Goal: Task Accomplishment & Management: Complete application form

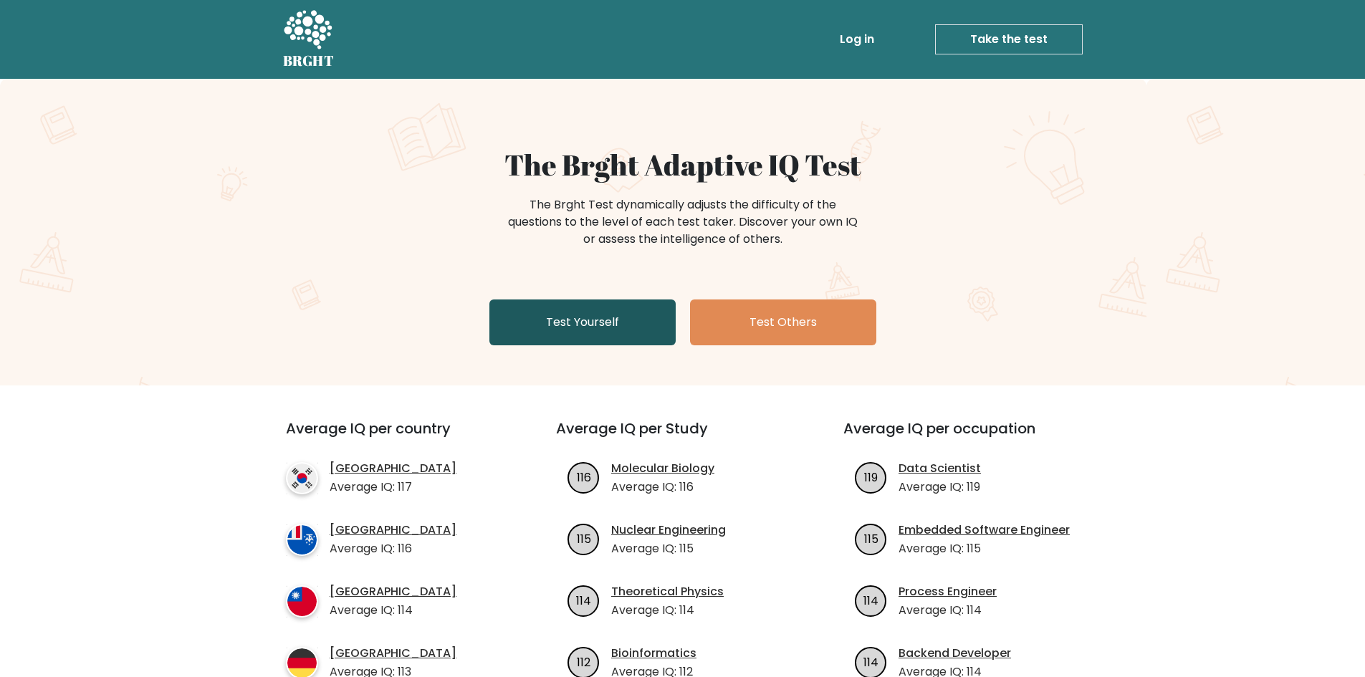
click at [568, 333] on link "Test Yourself" at bounding box center [582, 323] width 186 height 46
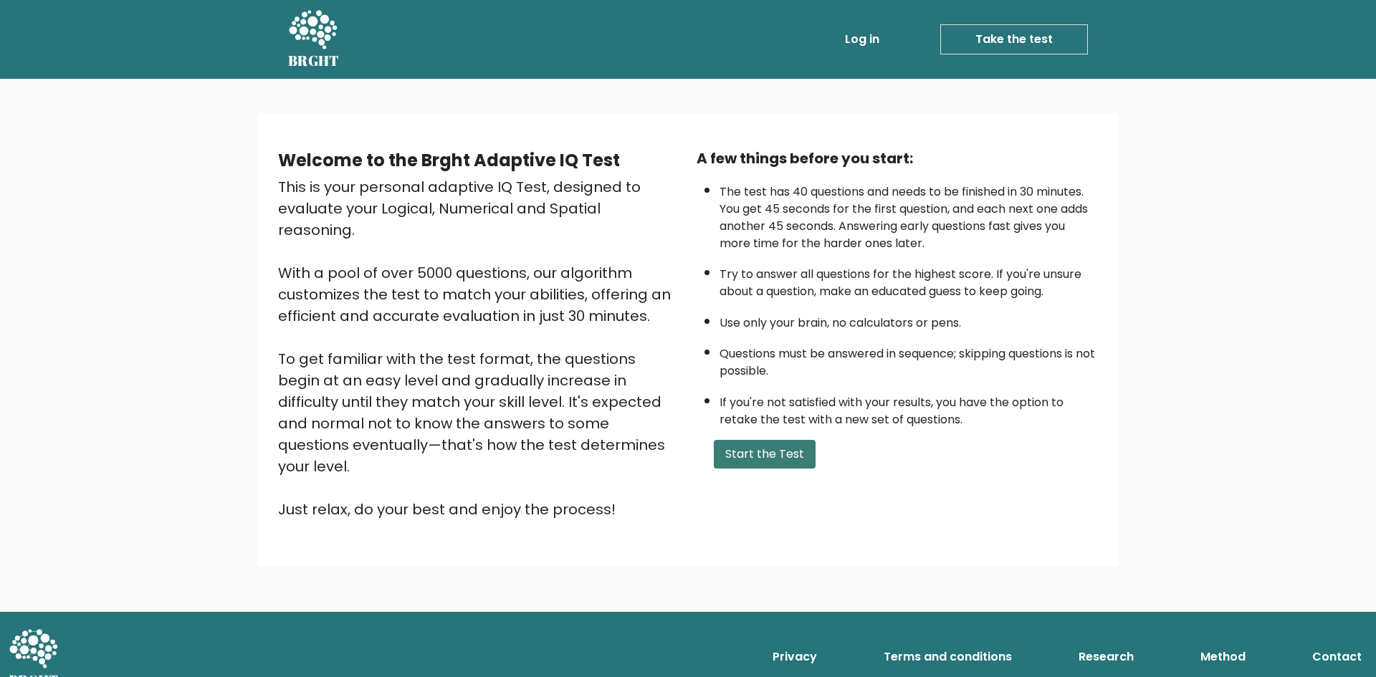
click at [740, 452] on button "Start the Test" at bounding box center [765, 454] width 102 height 29
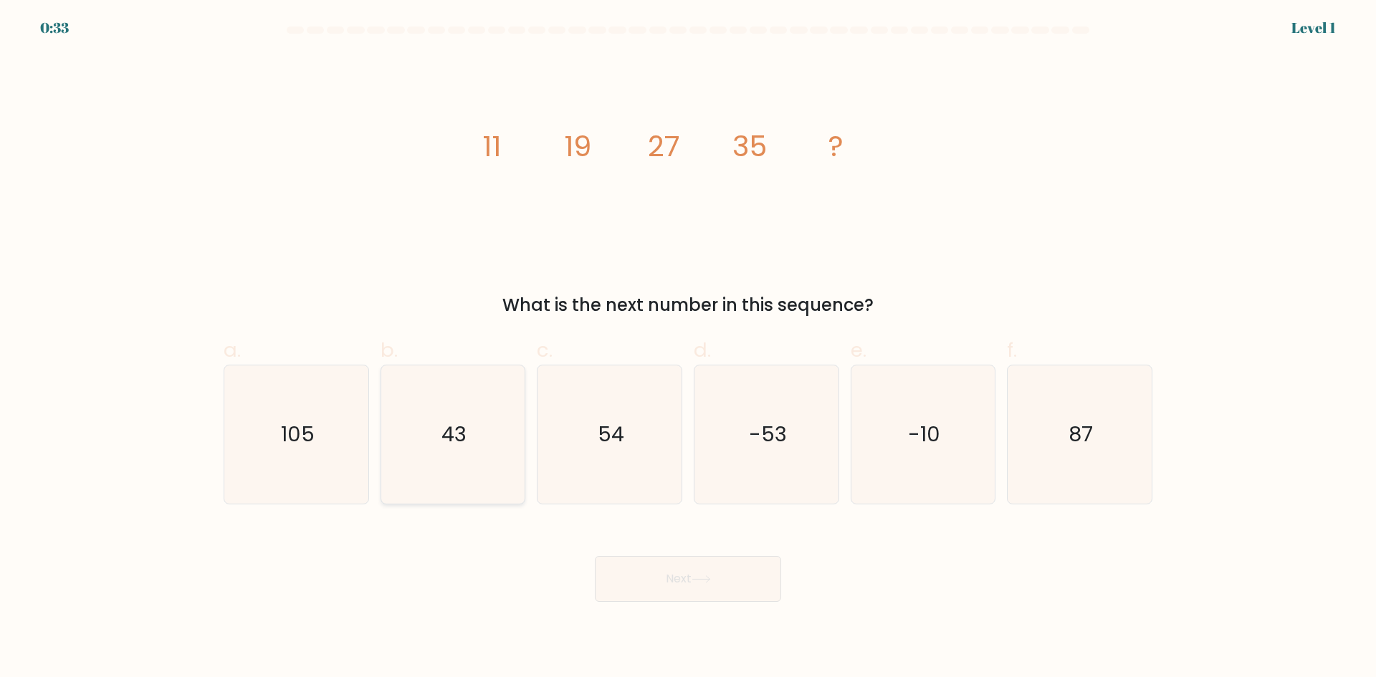
click at [454, 486] on icon "43" at bounding box center [452, 434] width 138 height 138
click at [688, 348] on input "b. 43" at bounding box center [688, 343] width 1 height 9
radio input "true"
click at [661, 572] on button "Next" at bounding box center [688, 579] width 186 height 46
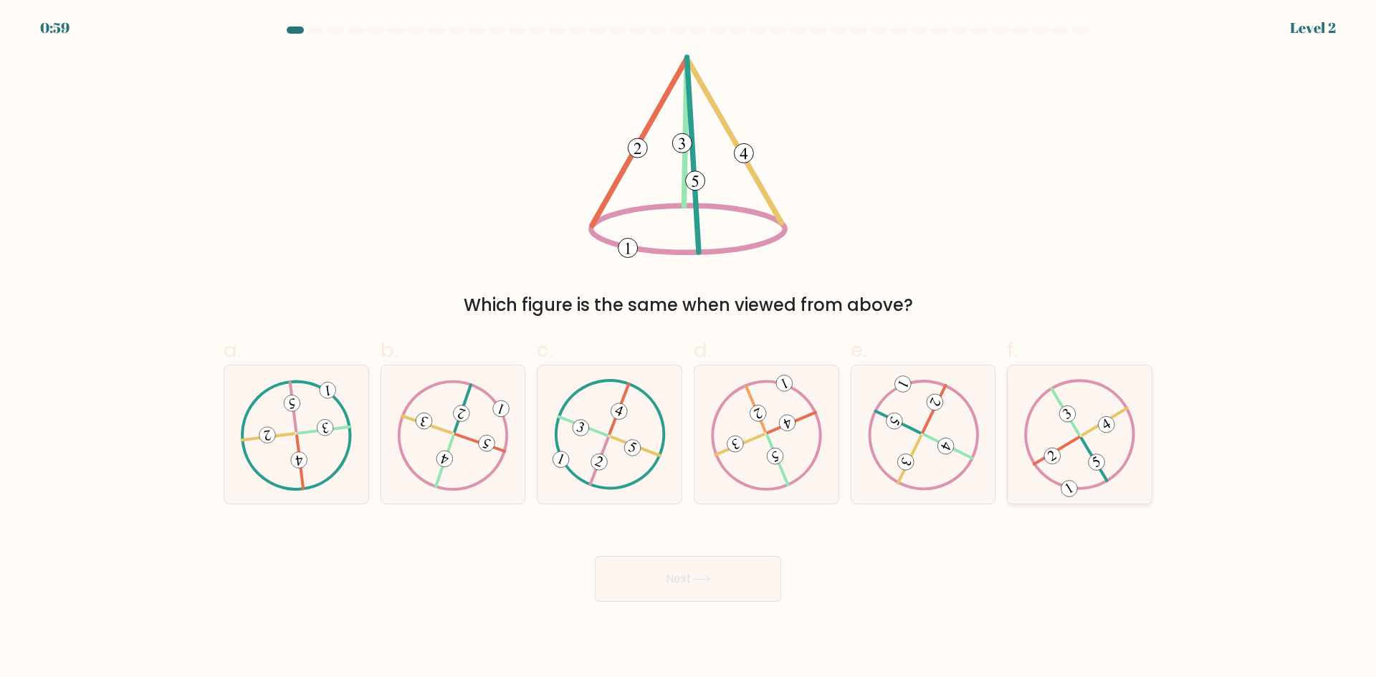
click at [1074, 482] on icon at bounding box center [1080, 434] width 112 height 110
click at [689, 348] on input "f." at bounding box center [688, 343] width 1 height 9
radio input "true"
click at [672, 578] on button "Next" at bounding box center [688, 579] width 186 height 46
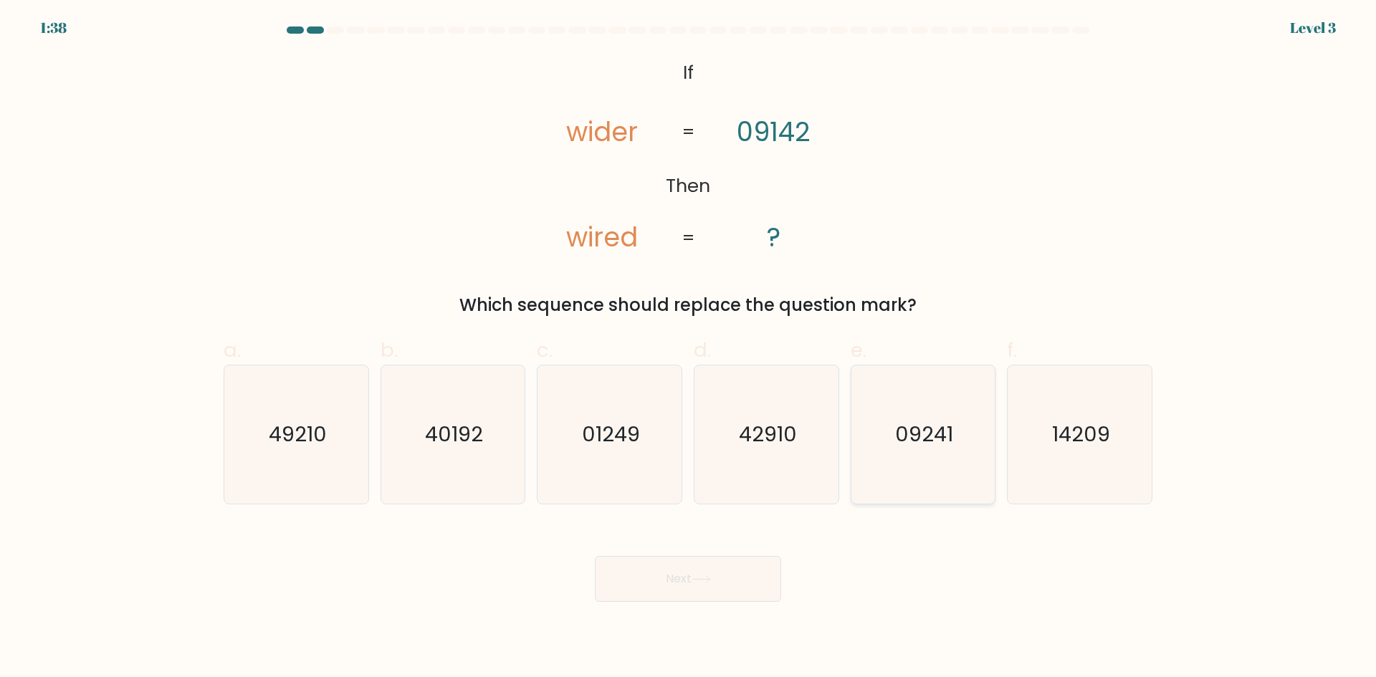
click at [963, 460] on icon "09241" at bounding box center [923, 434] width 138 height 138
click at [689, 348] on input "e. 09241" at bounding box center [688, 343] width 1 height 9
radio input "true"
click at [709, 583] on button "Next" at bounding box center [688, 579] width 186 height 46
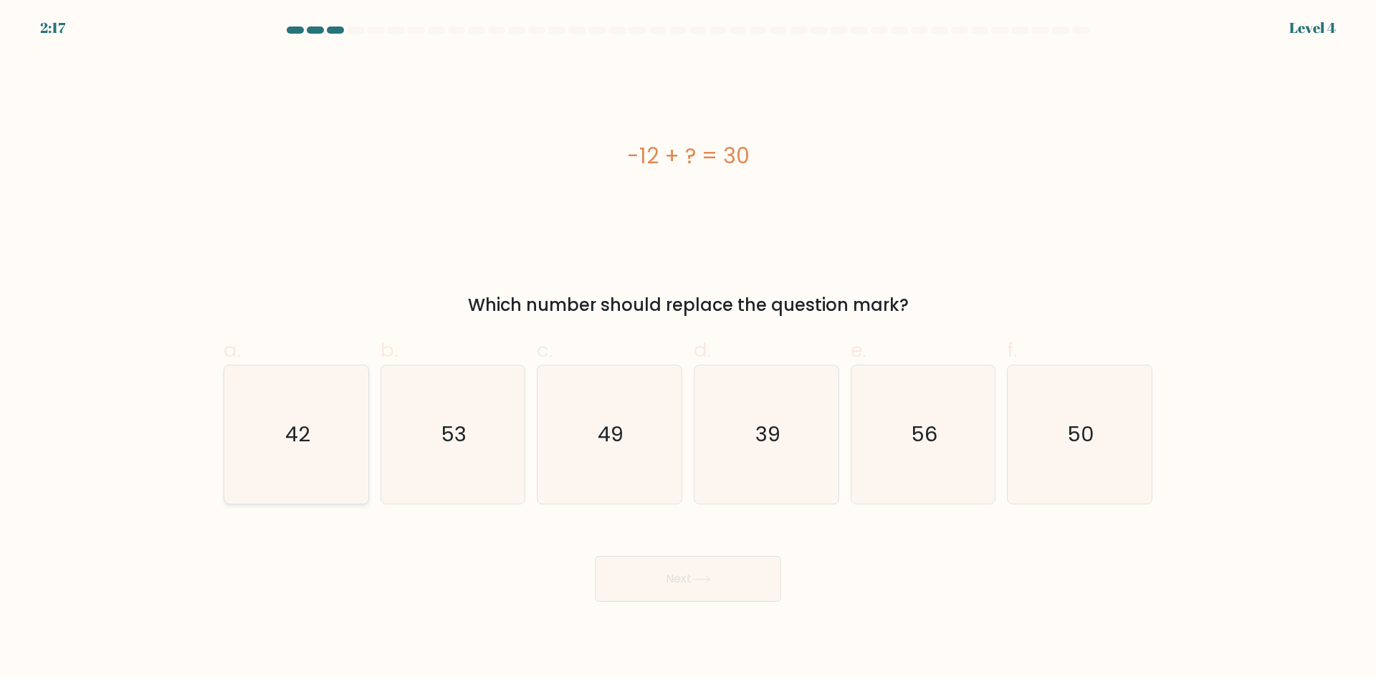
click at [313, 435] on icon "42" at bounding box center [296, 434] width 138 height 138
click at [688, 348] on input "a. 42" at bounding box center [688, 343] width 1 height 9
radio input "true"
click at [772, 606] on body "2:16 Level 4 a." at bounding box center [688, 338] width 1376 height 677
click at [714, 583] on button "Next" at bounding box center [688, 579] width 186 height 46
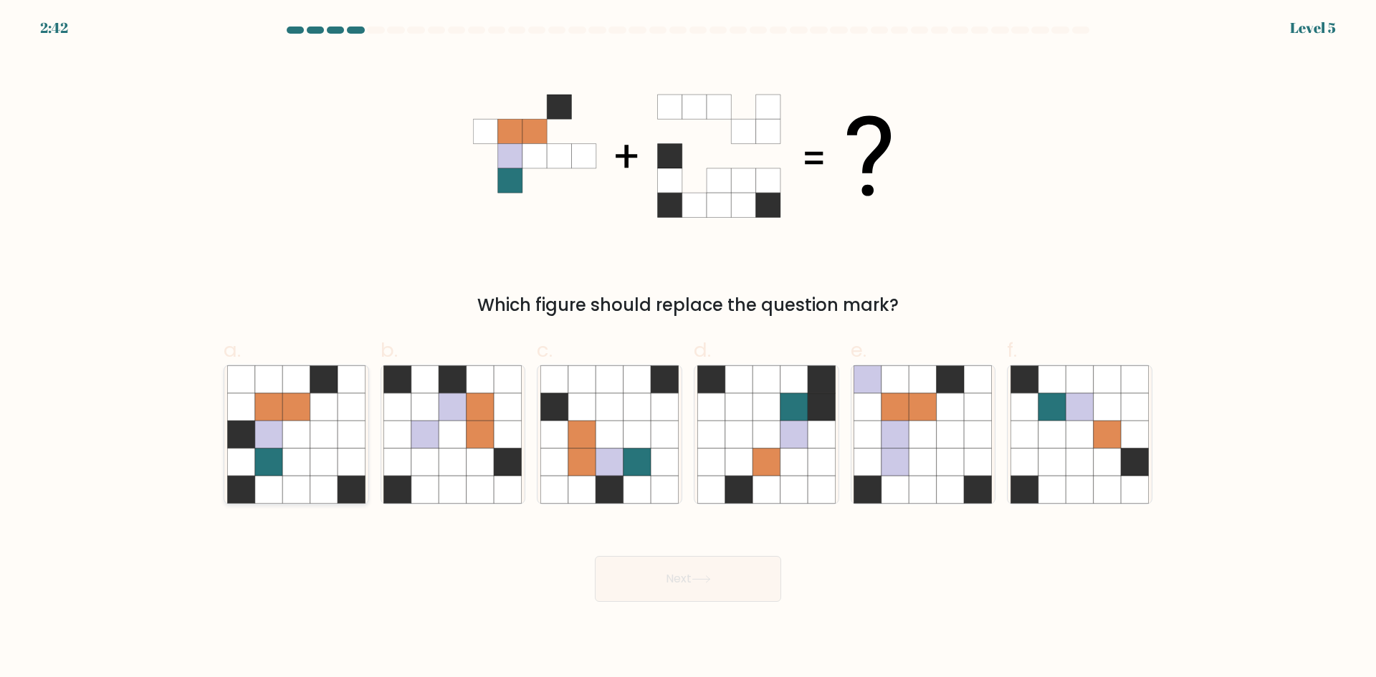
click at [339, 472] on icon at bounding box center [351, 462] width 27 height 27
click at [688, 348] on input "a." at bounding box center [688, 343] width 1 height 9
radio input "true"
click at [682, 565] on button "Next" at bounding box center [688, 579] width 186 height 46
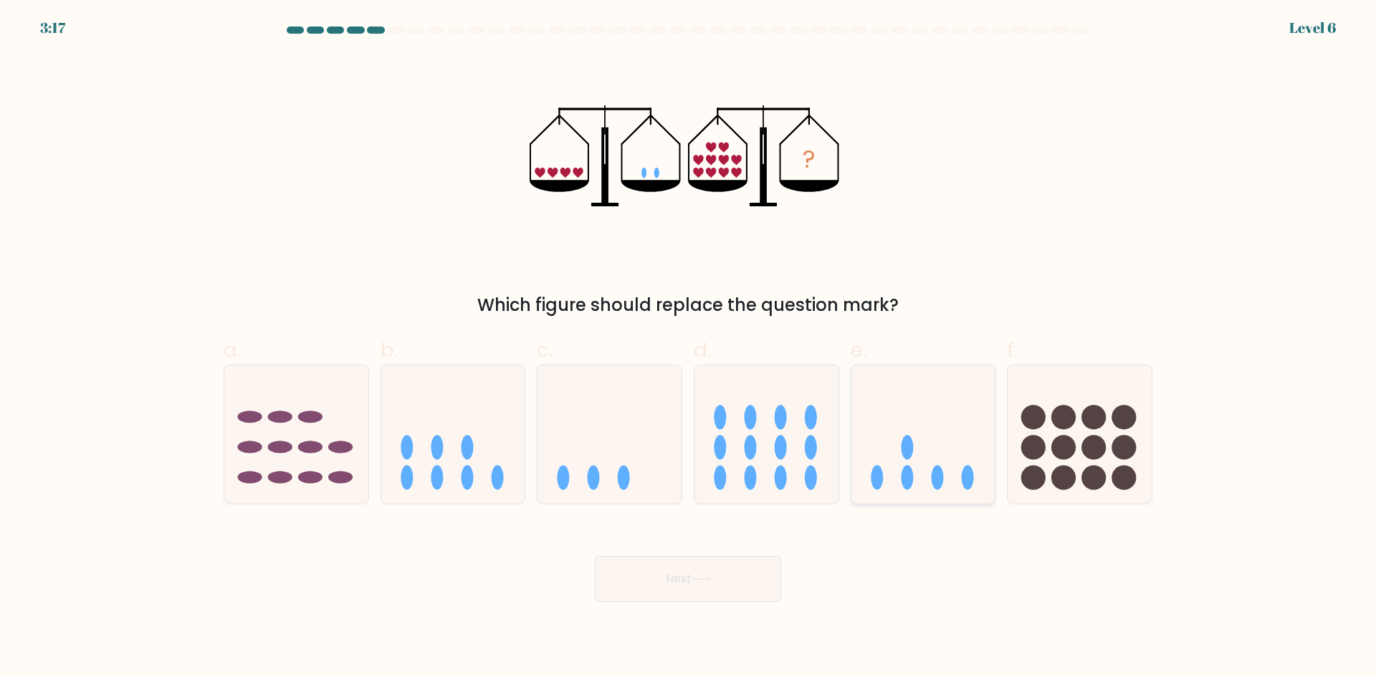
click at [927, 499] on div at bounding box center [923, 435] width 145 height 140
click at [689, 348] on input "e." at bounding box center [688, 343] width 1 height 9
radio input "true"
click at [668, 591] on button "Next" at bounding box center [688, 579] width 186 height 46
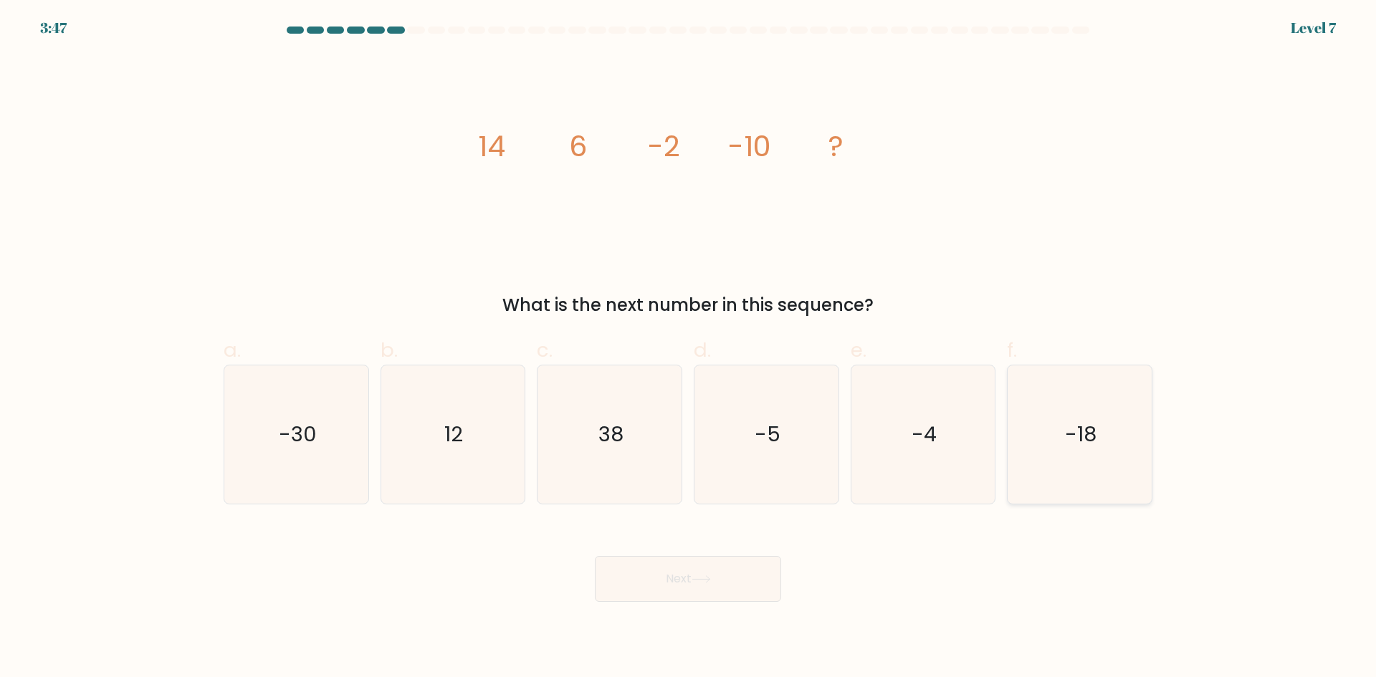
click at [1062, 456] on icon "-18" at bounding box center [1079, 434] width 138 height 138
click at [689, 348] on input "f. -18" at bounding box center [688, 343] width 1 height 9
radio input "true"
click at [636, 593] on button "Next" at bounding box center [688, 579] width 186 height 46
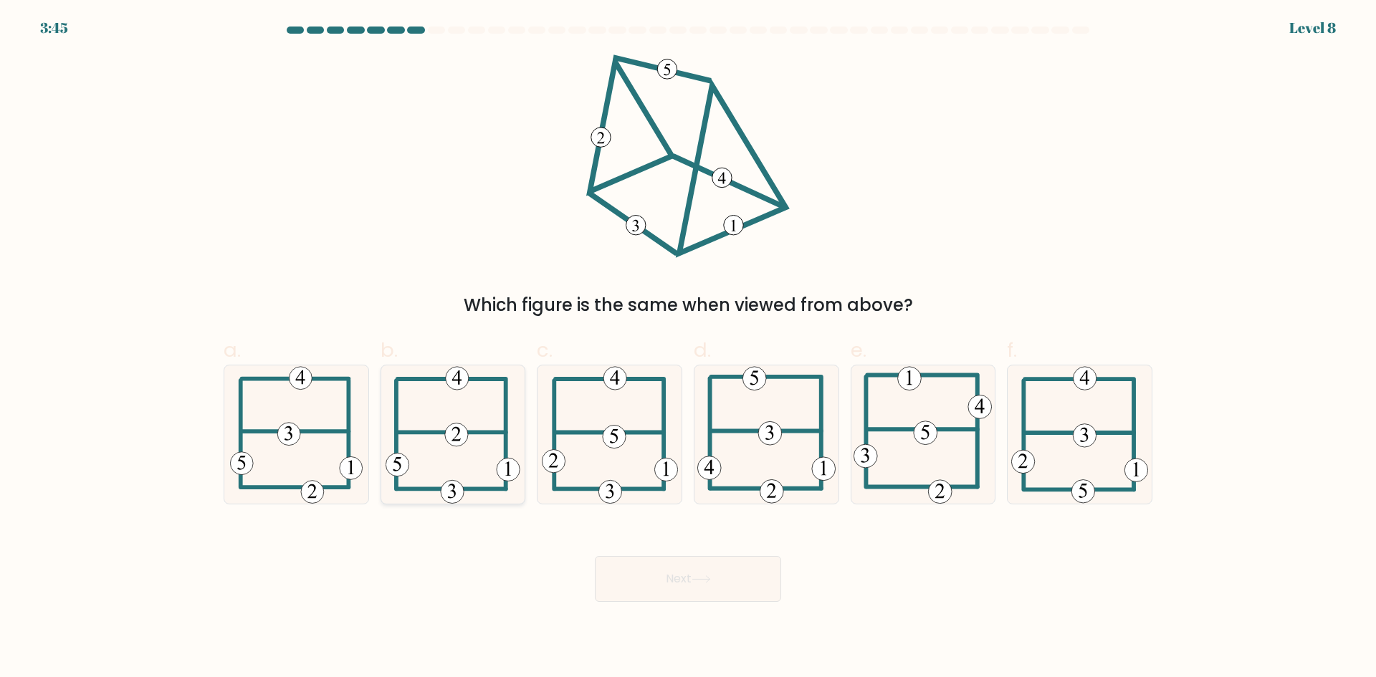
click at [501, 477] on 228 at bounding box center [508, 469] width 23 height 23
click at [688, 348] on input "b." at bounding box center [688, 343] width 1 height 9
radio input "true"
click at [606, 459] on icon at bounding box center [610, 434] width 136 height 138
click at [688, 348] on input "c." at bounding box center [688, 343] width 1 height 9
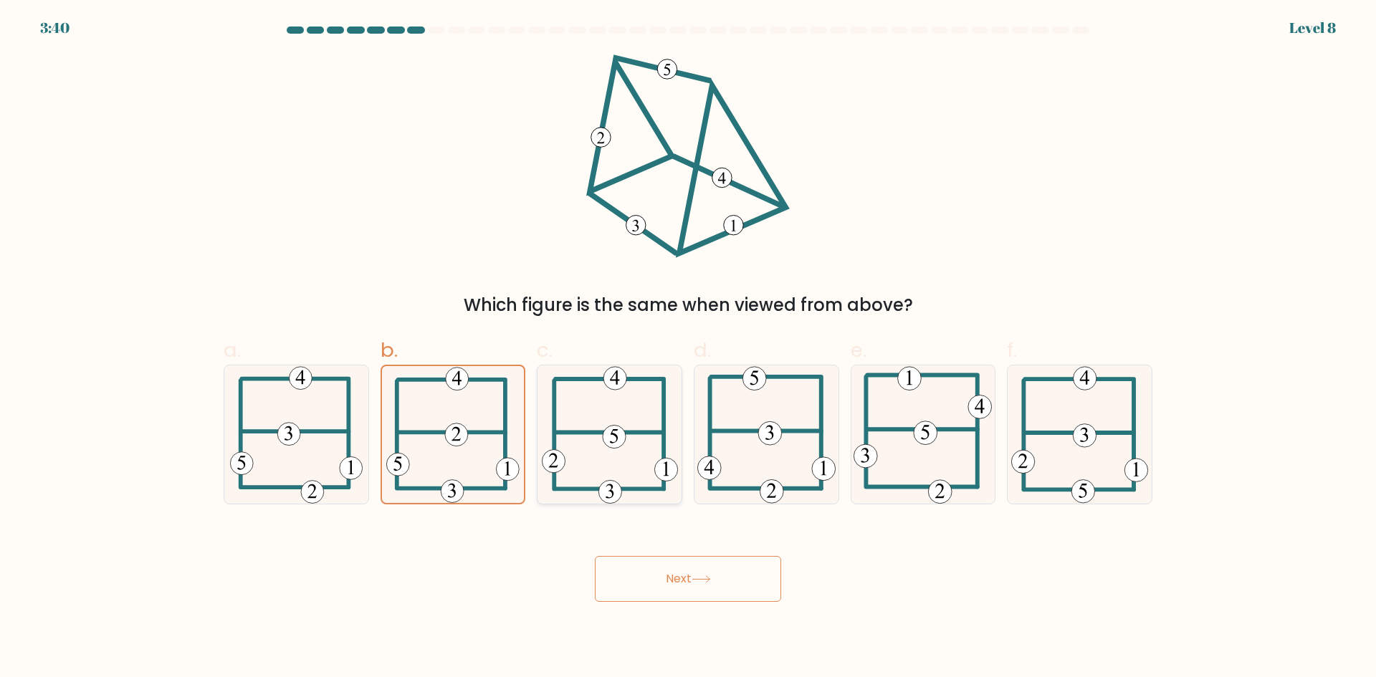
radio input "true"
click at [689, 607] on body "3:37 Level 8" at bounding box center [688, 338] width 1376 height 677
click at [679, 590] on button "Next" at bounding box center [688, 579] width 186 height 46
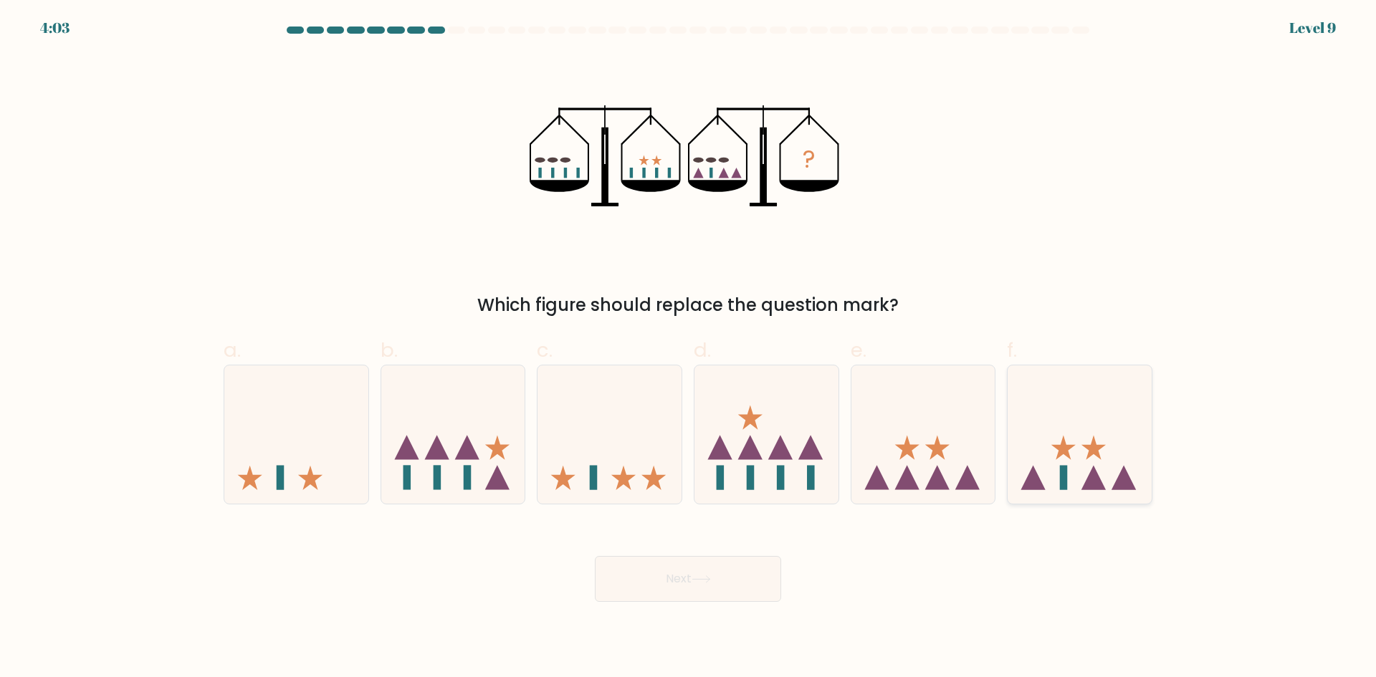
click at [1076, 469] on icon at bounding box center [1080, 434] width 144 height 119
click at [689, 348] on input "f." at bounding box center [688, 343] width 1 height 9
radio input "true"
click at [703, 582] on icon at bounding box center [701, 579] width 19 height 8
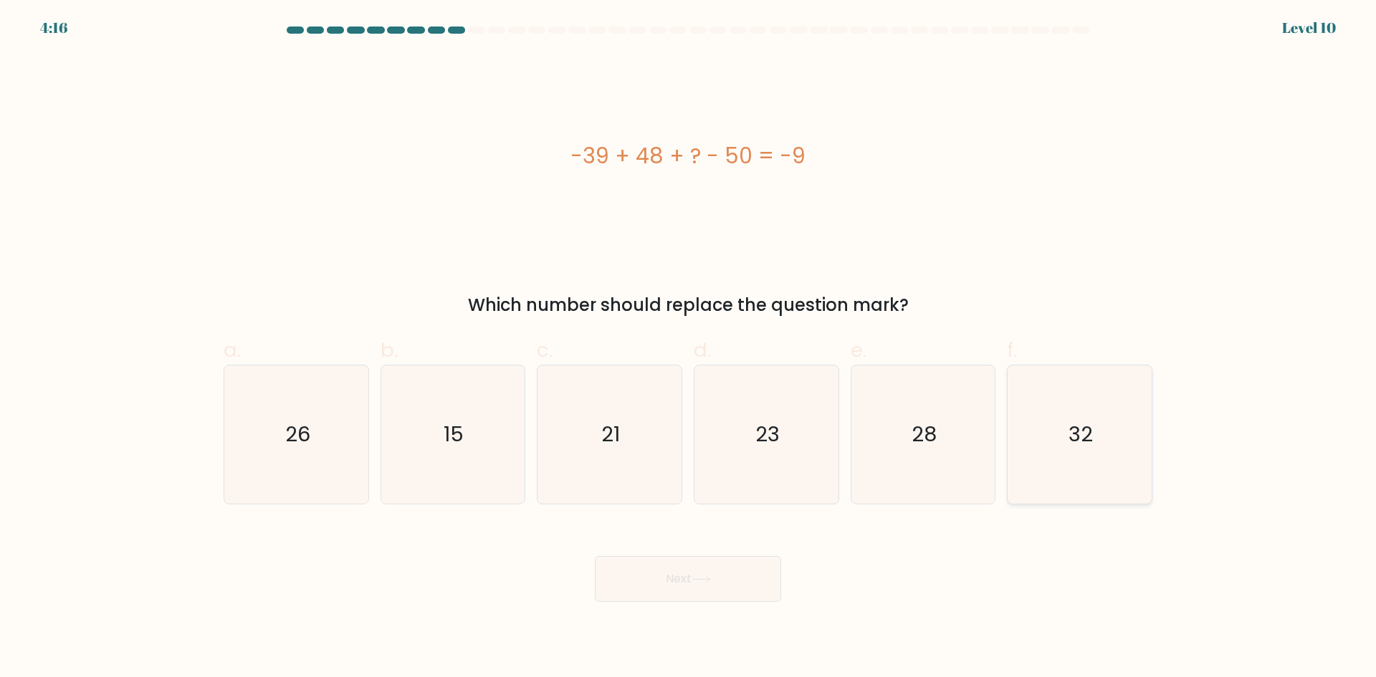
click at [1075, 481] on icon "32" at bounding box center [1079, 434] width 138 height 138
click at [689, 348] on input "f. 32" at bounding box center [688, 343] width 1 height 9
radio input "true"
click at [731, 580] on button "Next" at bounding box center [688, 579] width 186 height 46
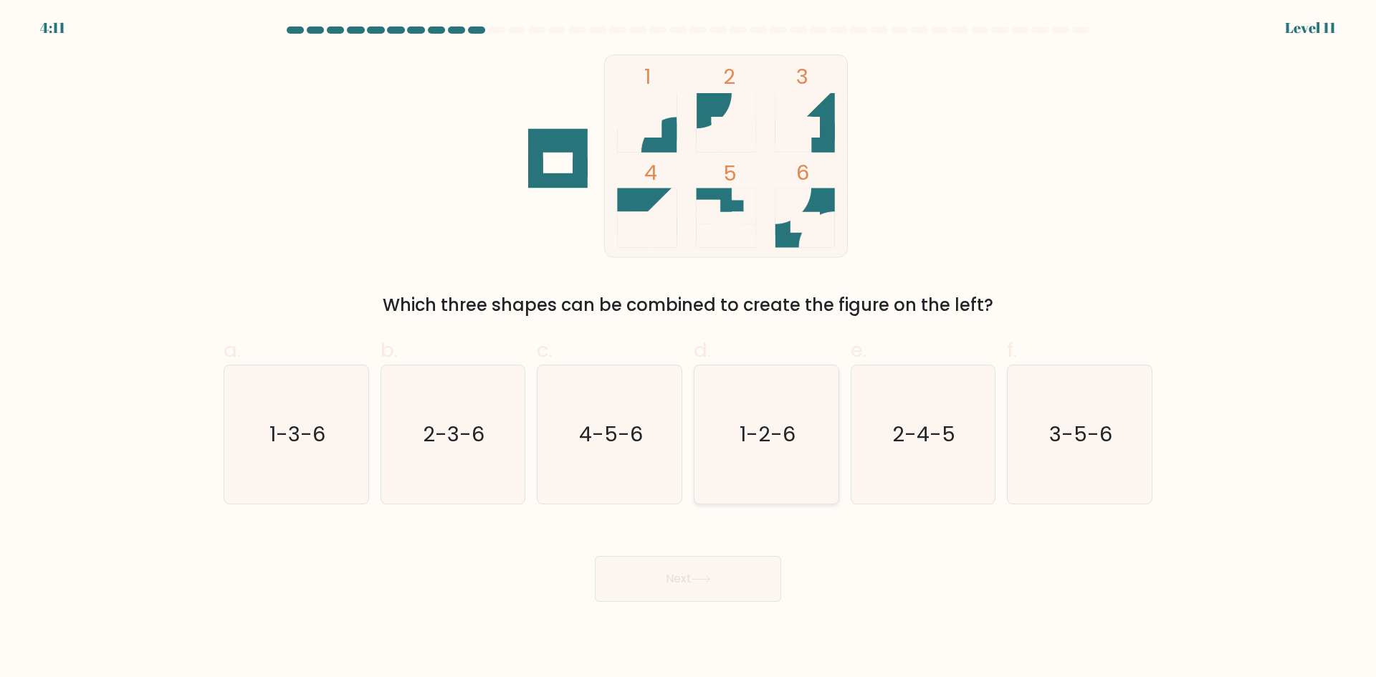
click at [781, 434] on text "1-2-6" at bounding box center [768, 434] width 56 height 29
click at [689, 348] on input "d. 1-2-6" at bounding box center [688, 343] width 1 height 9
radio input "true"
click at [703, 585] on button "Next" at bounding box center [688, 579] width 186 height 46
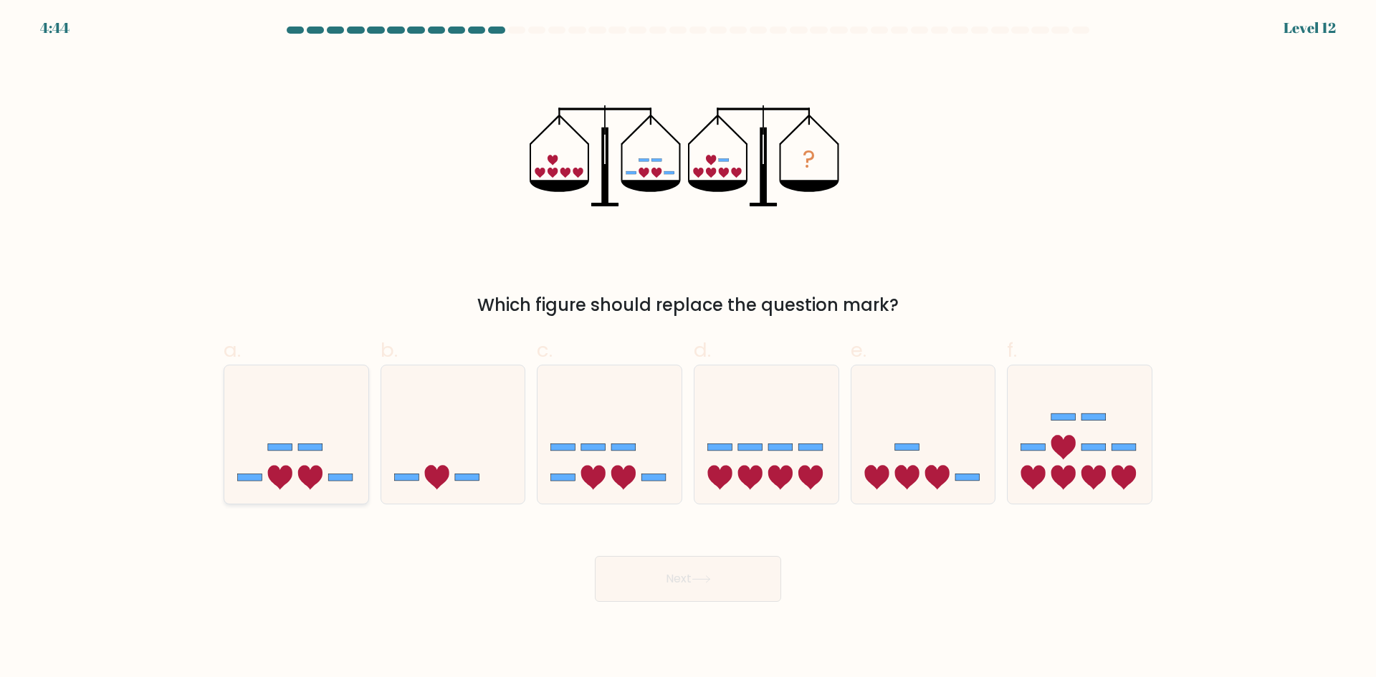
click at [340, 474] on icon at bounding box center [296, 434] width 144 height 119
click at [688, 348] on input "a." at bounding box center [688, 343] width 1 height 9
radio input "true"
click at [626, 482] on icon at bounding box center [623, 478] width 24 height 24
click at [688, 348] on input "c." at bounding box center [688, 343] width 1 height 9
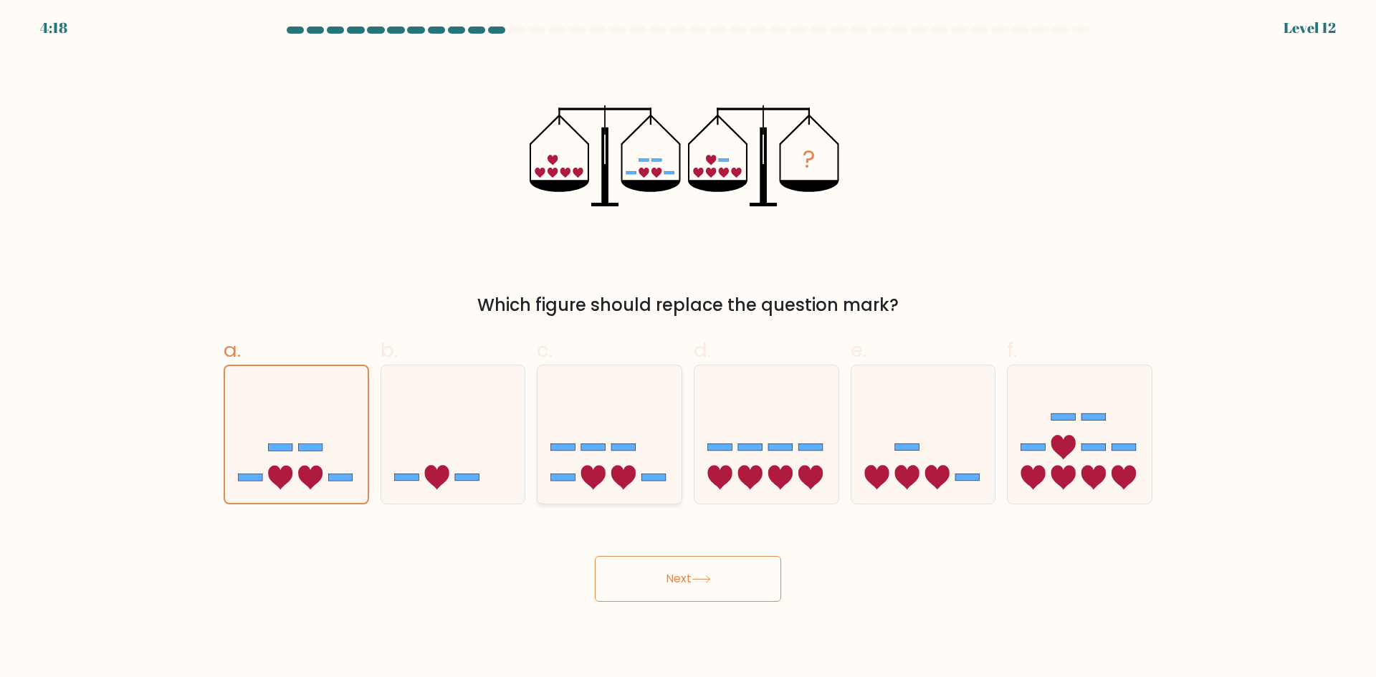
radio input "true"
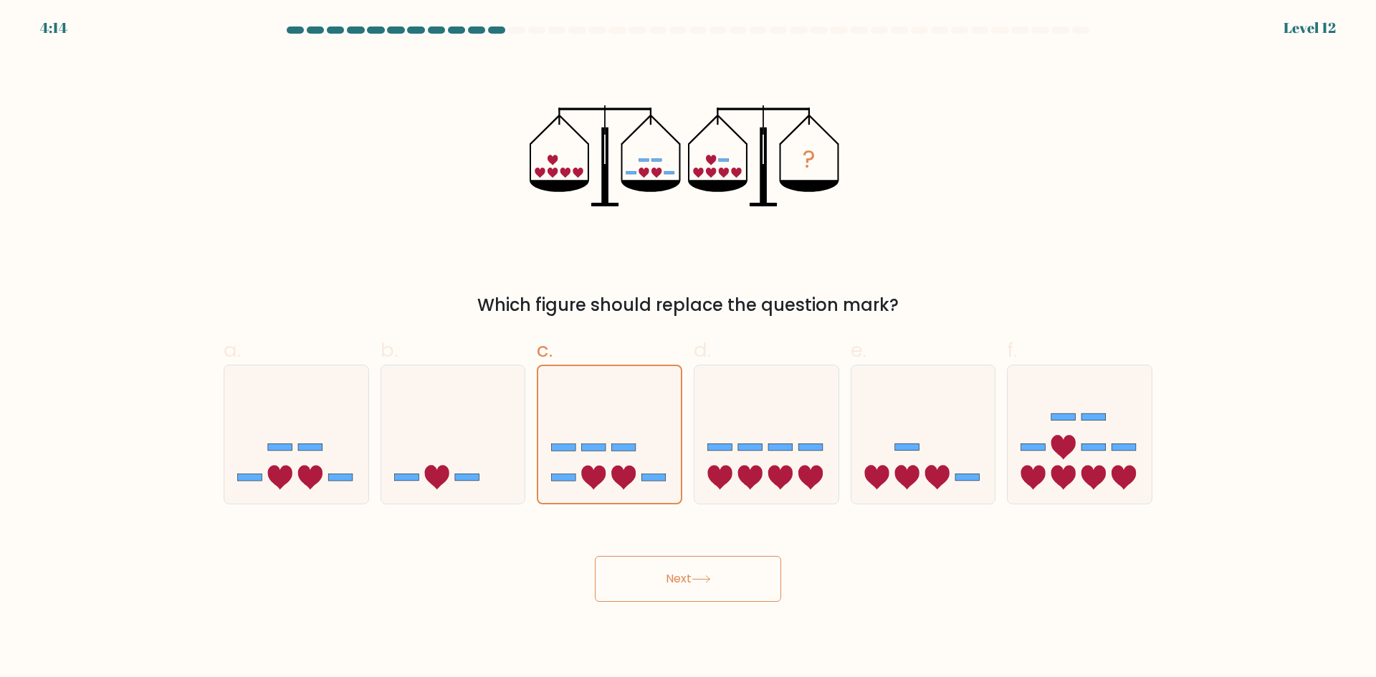
click at [634, 599] on button "Next" at bounding box center [688, 579] width 186 height 46
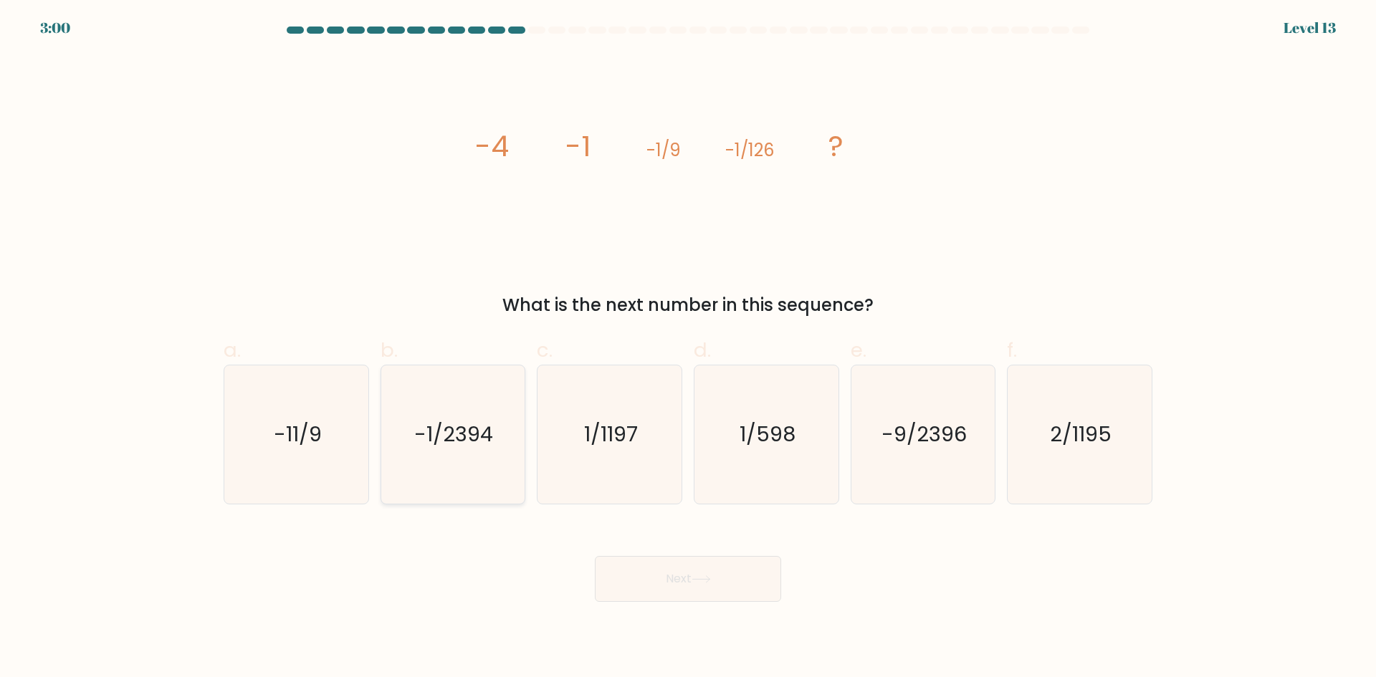
click at [461, 421] on text "-1/2394" at bounding box center [454, 434] width 79 height 29
click at [688, 348] on input "b. -1/2394" at bounding box center [688, 343] width 1 height 9
radio input "true"
click at [717, 575] on button "Next" at bounding box center [688, 579] width 186 height 46
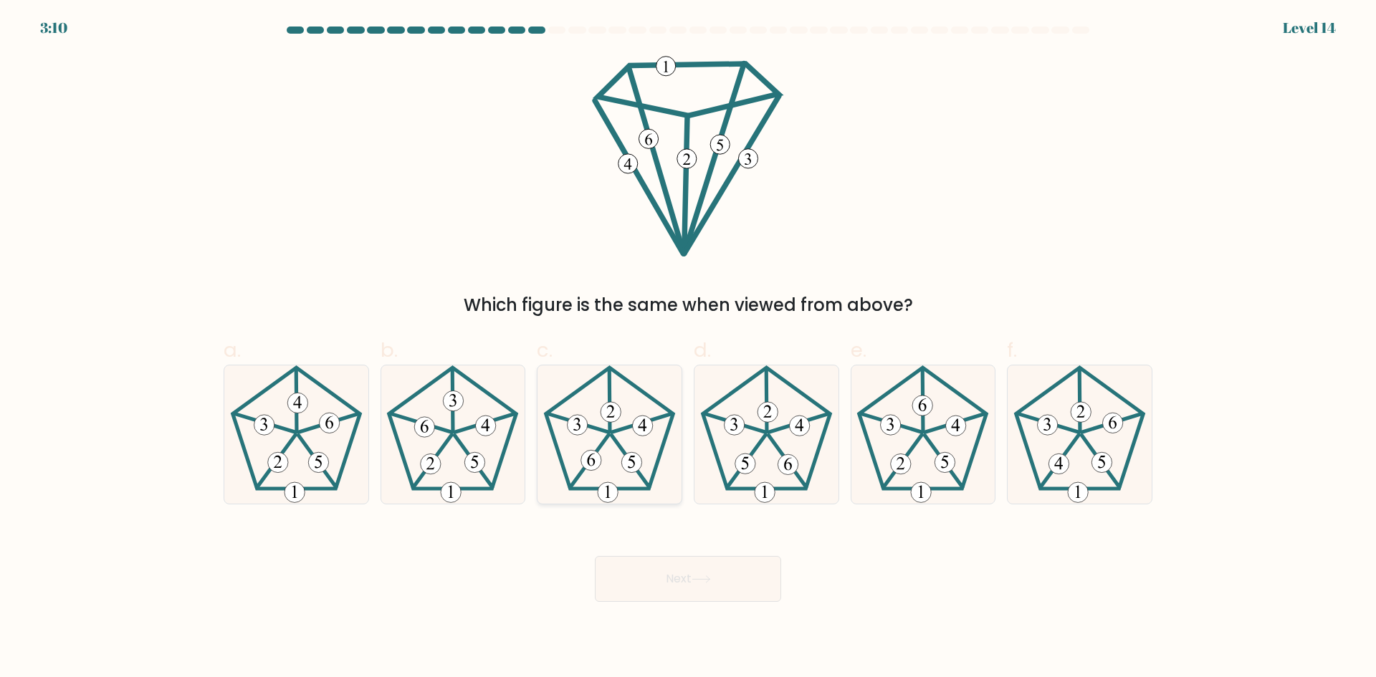
click at [606, 479] on icon at bounding box center [609, 434] width 138 height 138
click at [688, 348] on input "c." at bounding box center [688, 343] width 1 height 9
radio input "true"
click at [686, 588] on button "Next" at bounding box center [688, 579] width 186 height 46
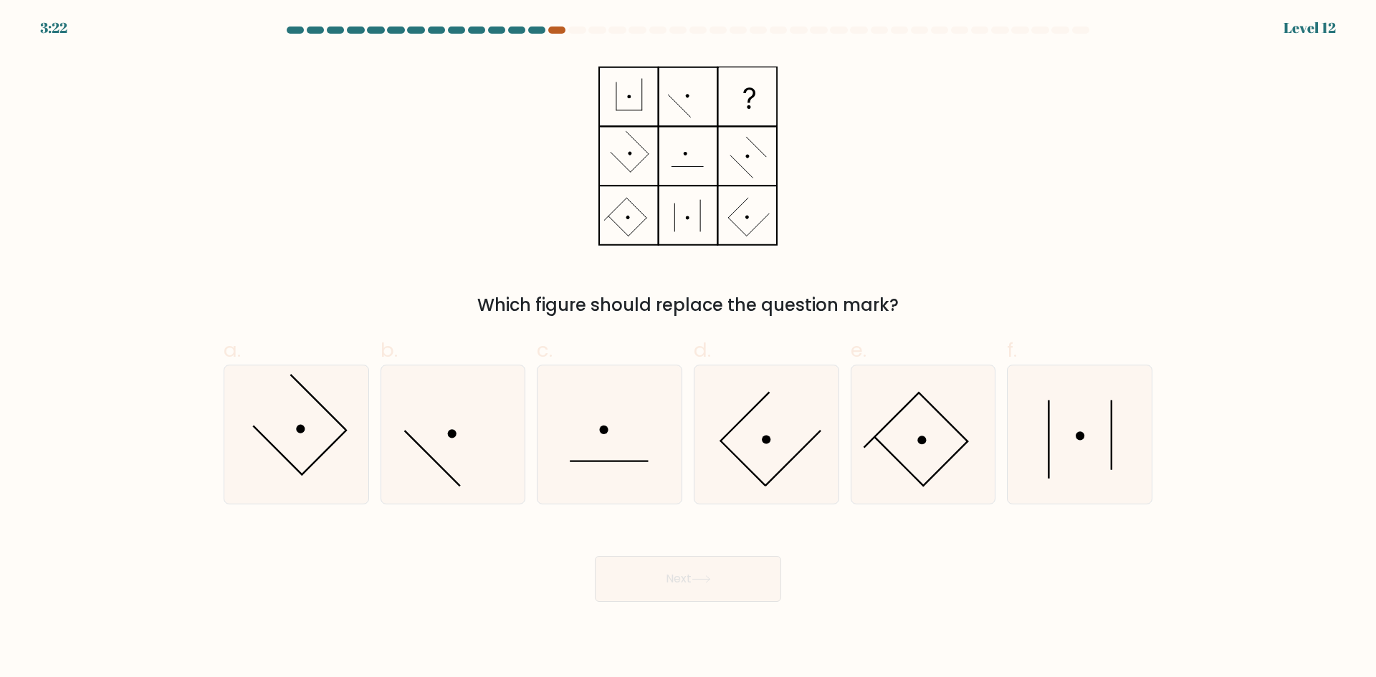
click at [563, 29] on div at bounding box center [556, 30] width 17 height 7
click at [1074, 441] on icon at bounding box center [1079, 434] width 138 height 138
click at [689, 348] on input "f." at bounding box center [688, 343] width 1 height 9
radio input "true"
click at [723, 584] on button "Next" at bounding box center [688, 579] width 186 height 46
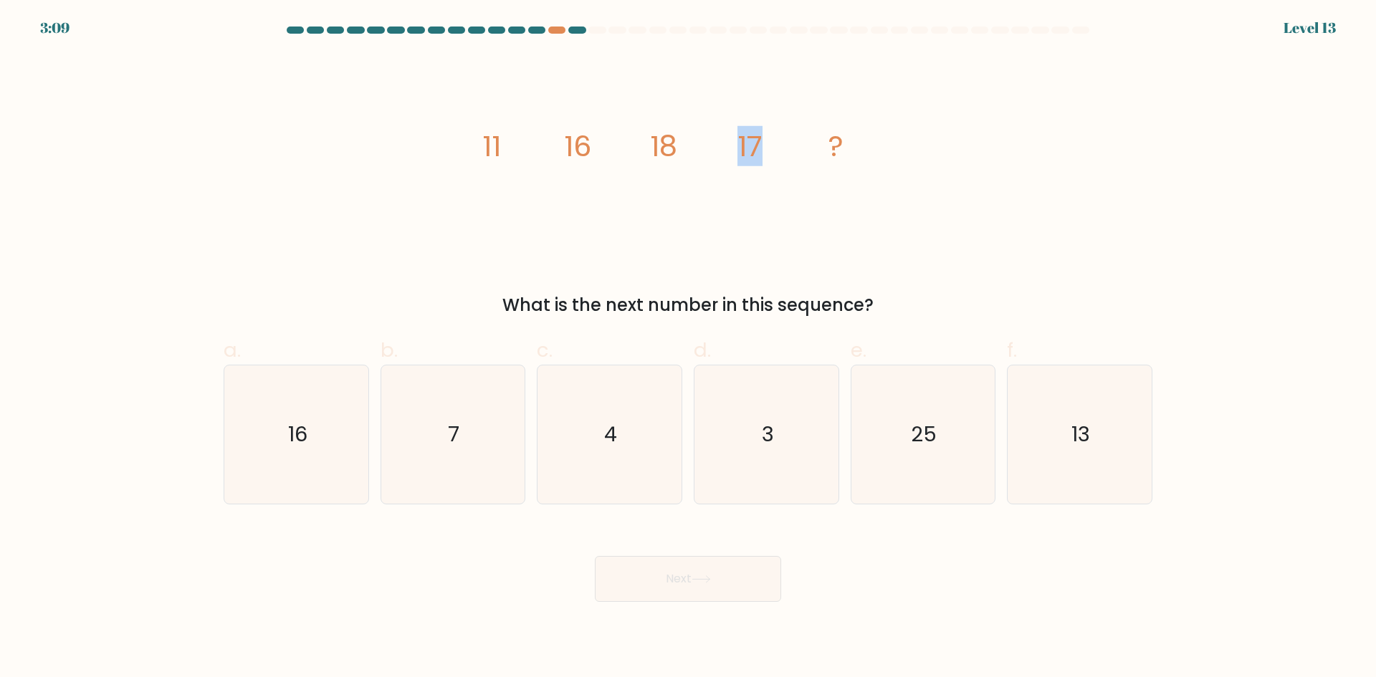
drag, startPoint x: 775, startPoint y: 161, endPoint x: 701, endPoint y: 158, distance: 73.9
click at [701, 158] on icon "image/svg+xml 11 16 18 17 ?" at bounding box center [688, 156] width 430 height 204
click at [699, 162] on icon "image/svg+xml 11 16 18 17 ?" at bounding box center [688, 156] width 430 height 204
click at [914, 473] on icon "25" at bounding box center [923, 434] width 138 height 138
click at [689, 348] on input "e. 25" at bounding box center [688, 343] width 1 height 9
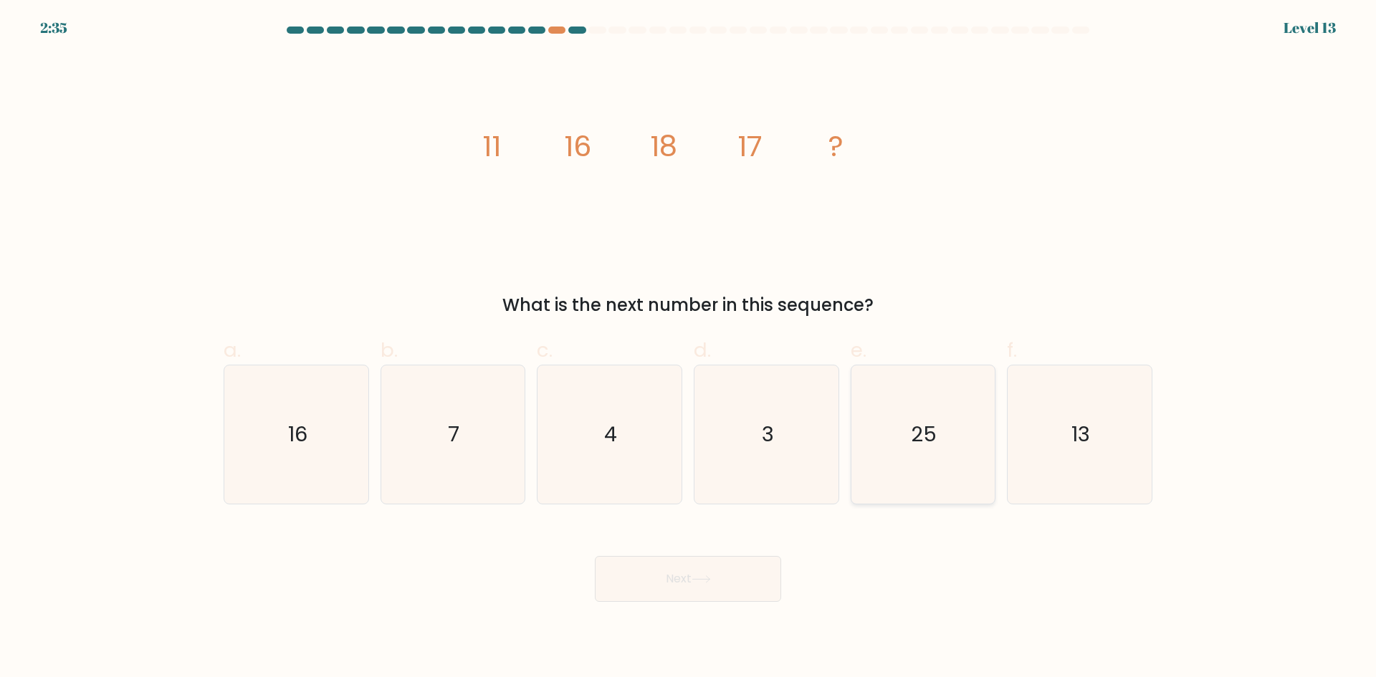
radio input "true"
click at [1073, 436] on text "13" at bounding box center [1081, 434] width 19 height 29
click at [689, 348] on input "f. 13" at bounding box center [688, 343] width 1 height 9
radio input "true"
click at [741, 566] on button "Next" at bounding box center [688, 579] width 186 height 46
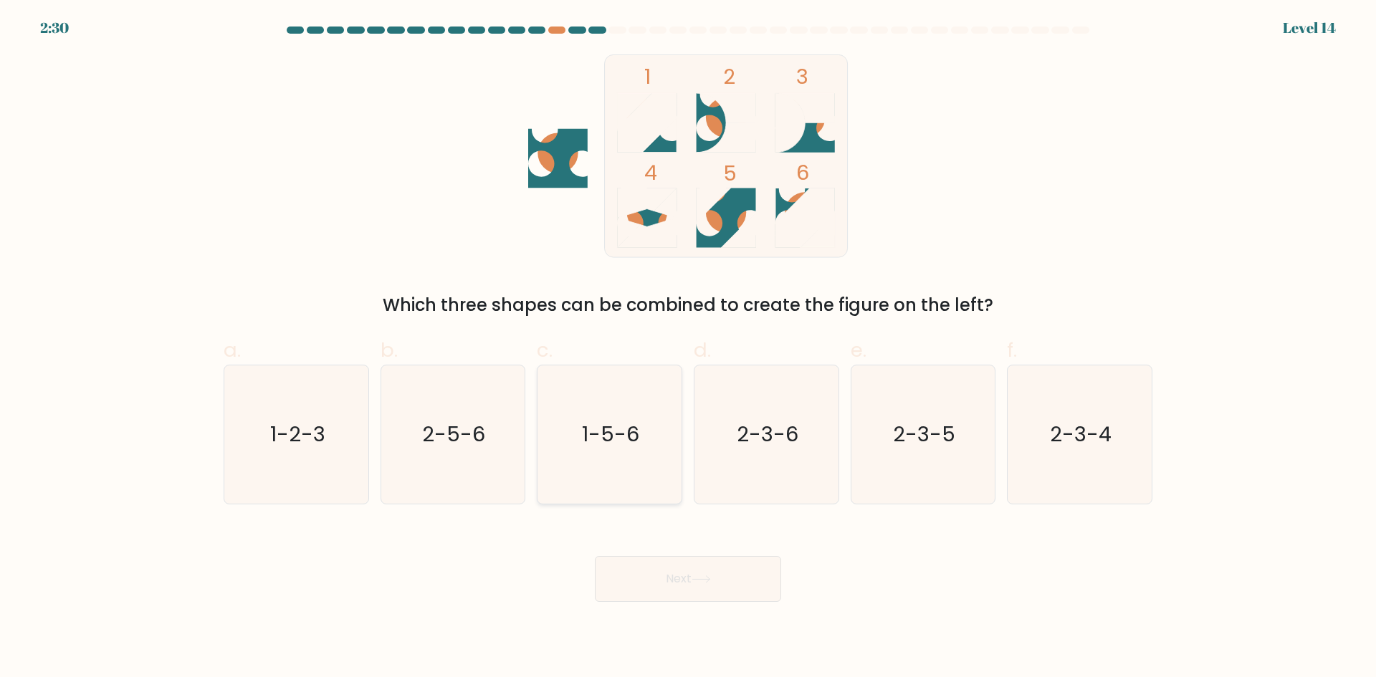
click at [641, 477] on icon "1-5-6" at bounding box center [609, 434] width 138 height 138
click at [688, 348] on input "c. 1-5-6" at bounding box center [688, 343] width 1 height 9
radio input "true"
click at [657, 588] on button "Next" at bounding box center [688, 579] width 186 height 46
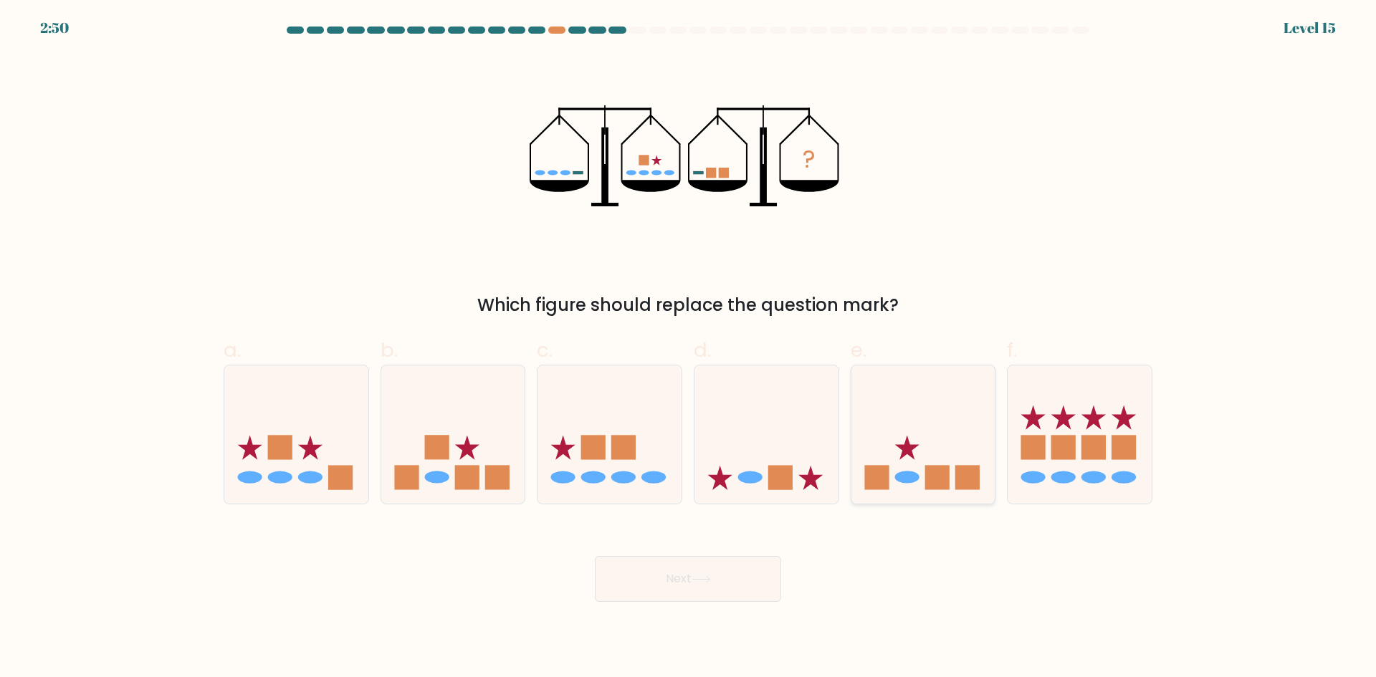
click at [913, 491] on icon at bounding box center [923, 434] width 144 height 119
click at [689, 348] on input "e." at bounding box center [688, 343] width 1 height 9
radio input "true"
click at [742, 580] on button "Next" at bounding box center [688, 579] width 186 height 46
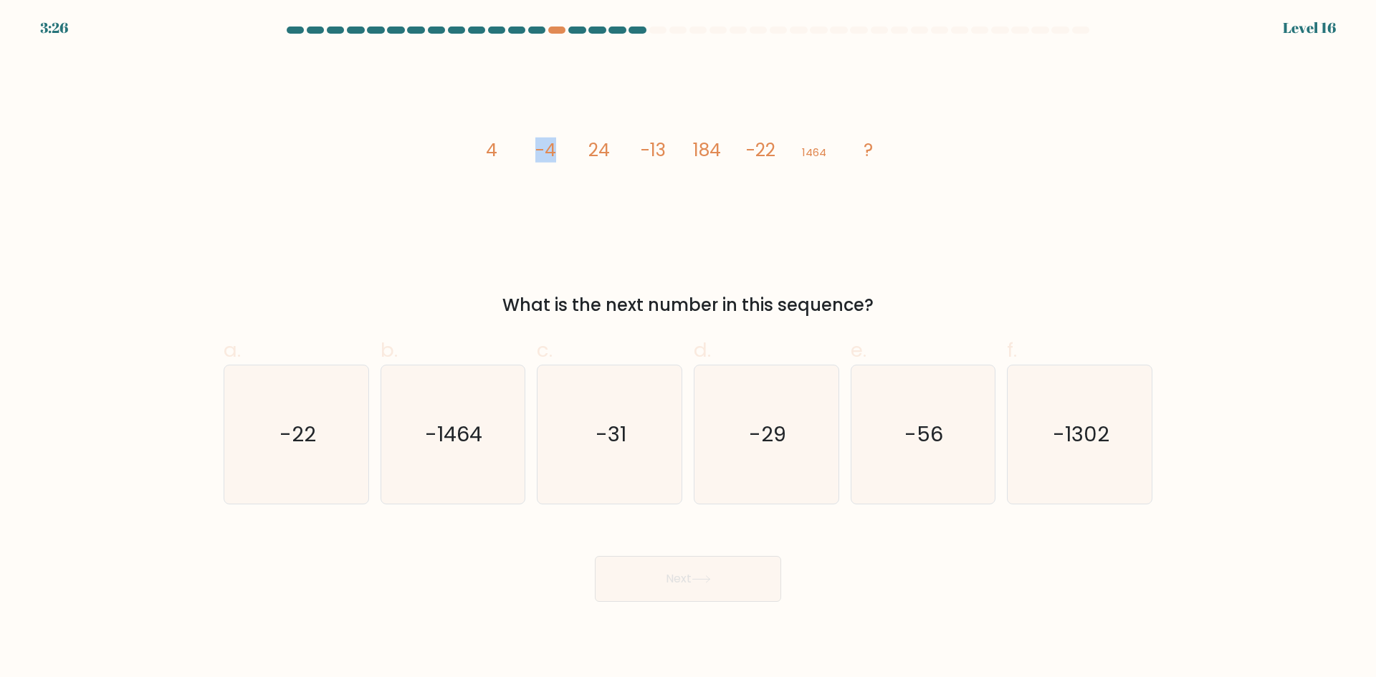
drag, startPoint x: 532, startPoint y: 150, endPoint x: 567, endPoint y: 152, distance: 34.4
click at [567, 152] on icon "image/svg+xml 4 -4 24 -13 184 -22 1464 ?" at bounding box center [688, 156] width 430 height 204
click at [578, 151] on icon "image/svg+xml 4 -4 24 -13 184 -22 1464 ?" at bounding box center [688, 156] width 430 height 204
drag, startPoint x: 501, startPoint y: 146, endPoint x: 466, endPoint y: 148, distance: 35.2
click at [466, 148] on div "image/svg+xml 4 -4 24 -13 184 -22 1464 ? What is the next number in this sequen…" at bounding box center [688, 186] width 946 height 264
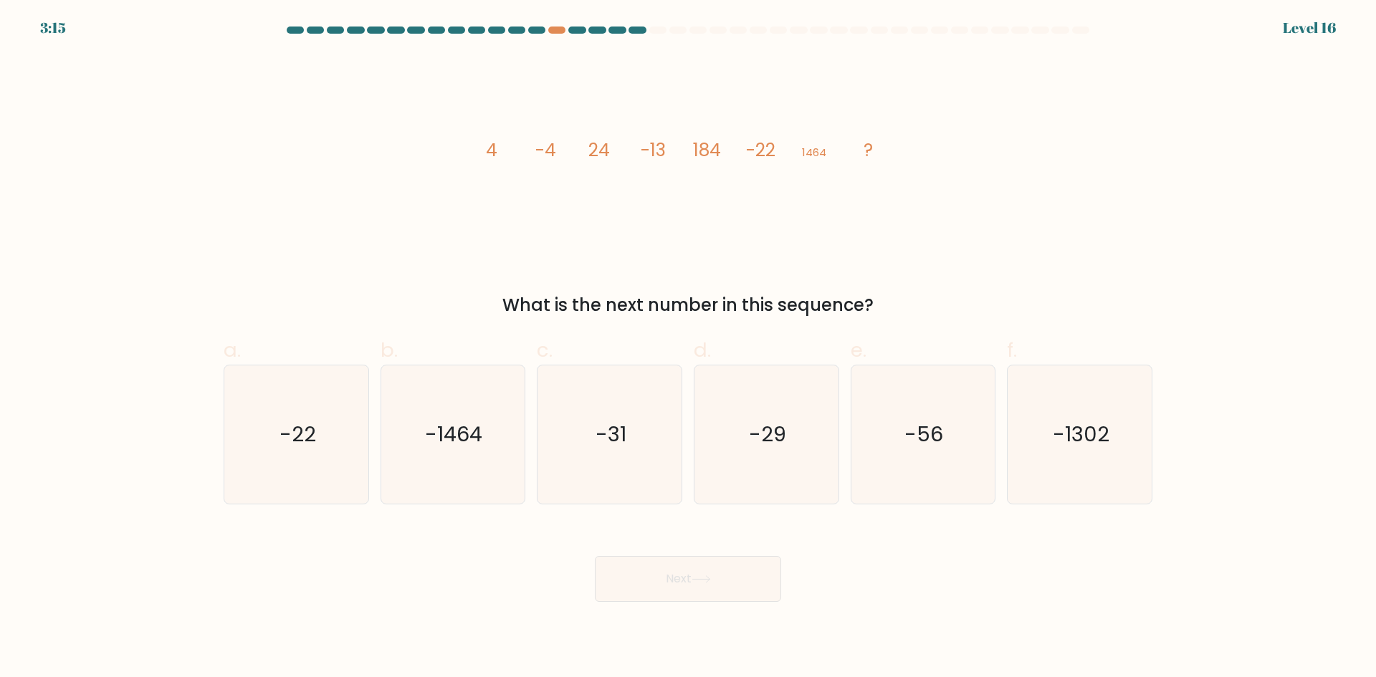
click at [749, 203] on icon "image/svg+xml 4 -4 24 -13 184 -22 1464 ?" at bounding box center [688, 156] width 430 height 204
click at [456, 400] on icon "-1464" at bounding box center [452, 434] width 138 height 138
click at [688, 348] on input "b. -1464" at bounding box center [688, 343] width 1 height 9
radio input "true"
click at [559, 178] on icon "image/svg+xml 4 -4 24 -13 184 -22 1464 ?" at bounding box center [688, 156] width 430 height 204
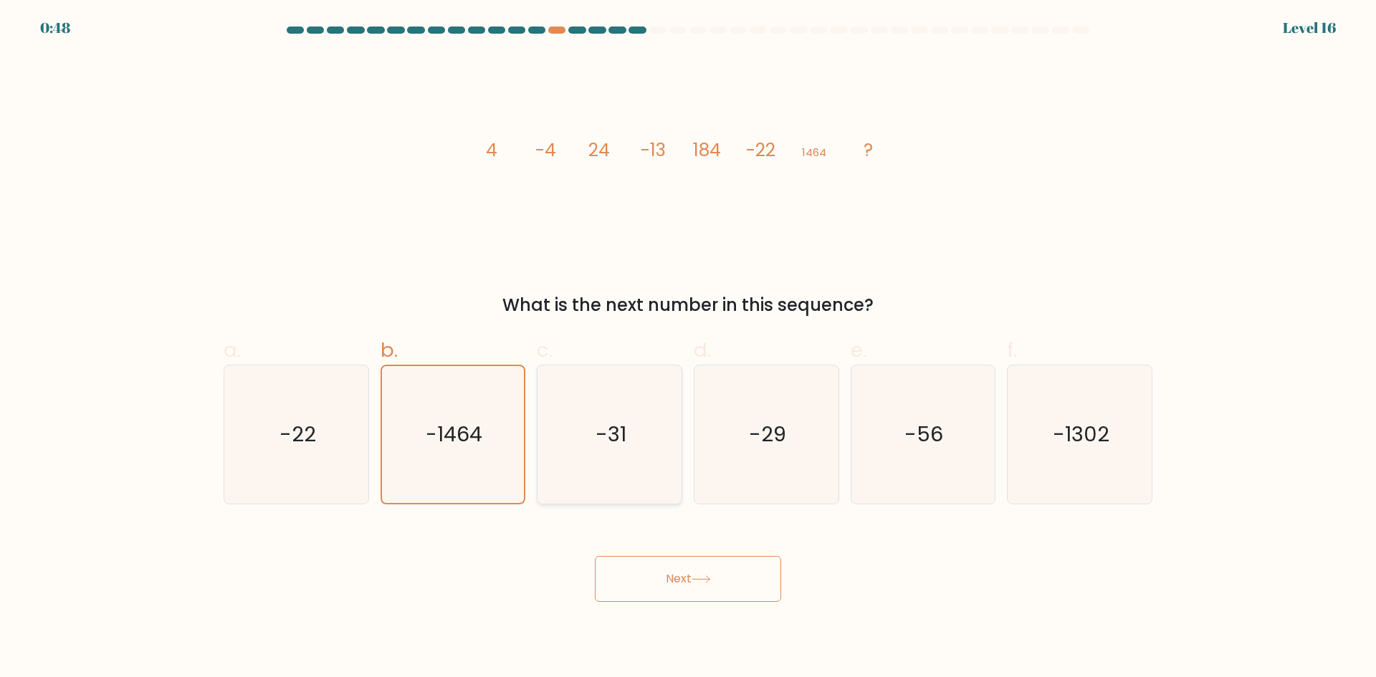
click at [591, 457] on icon "-31" at bounding box center [609, 434] width 138 height 138
click at [688, 348] on input "c. -31" at bounding box center [688, 343] width 1 height 9
radio input "true"
click at [687, 586] on button "Next" at bounding box center [688, 579] width 186 height 46
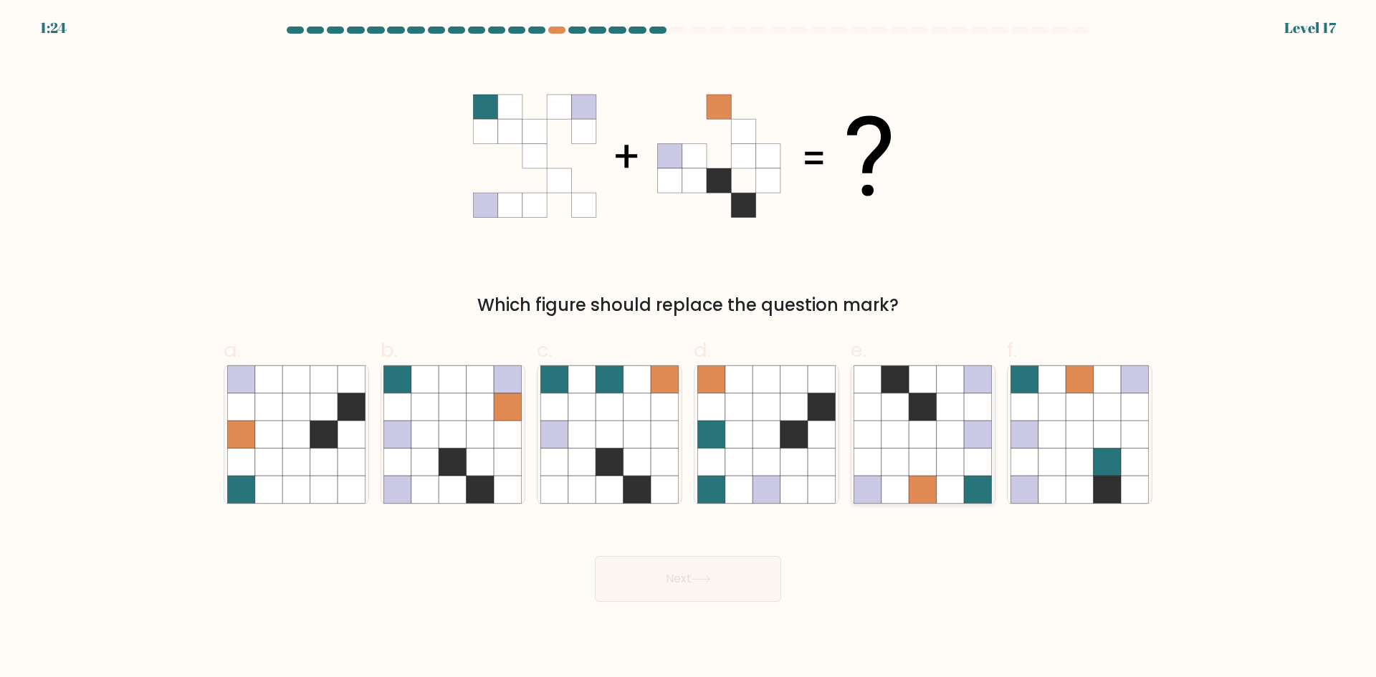
click at [913, 473] on icon at bounding box center [922, 462] width 27 height 27
click at [689, 348] on input "e." at bounding box center [688, 343] width 1 height 9
radio input "true"
click at [743, 583] on button "Next" at bounding box center [688, 579] width 186 height 46
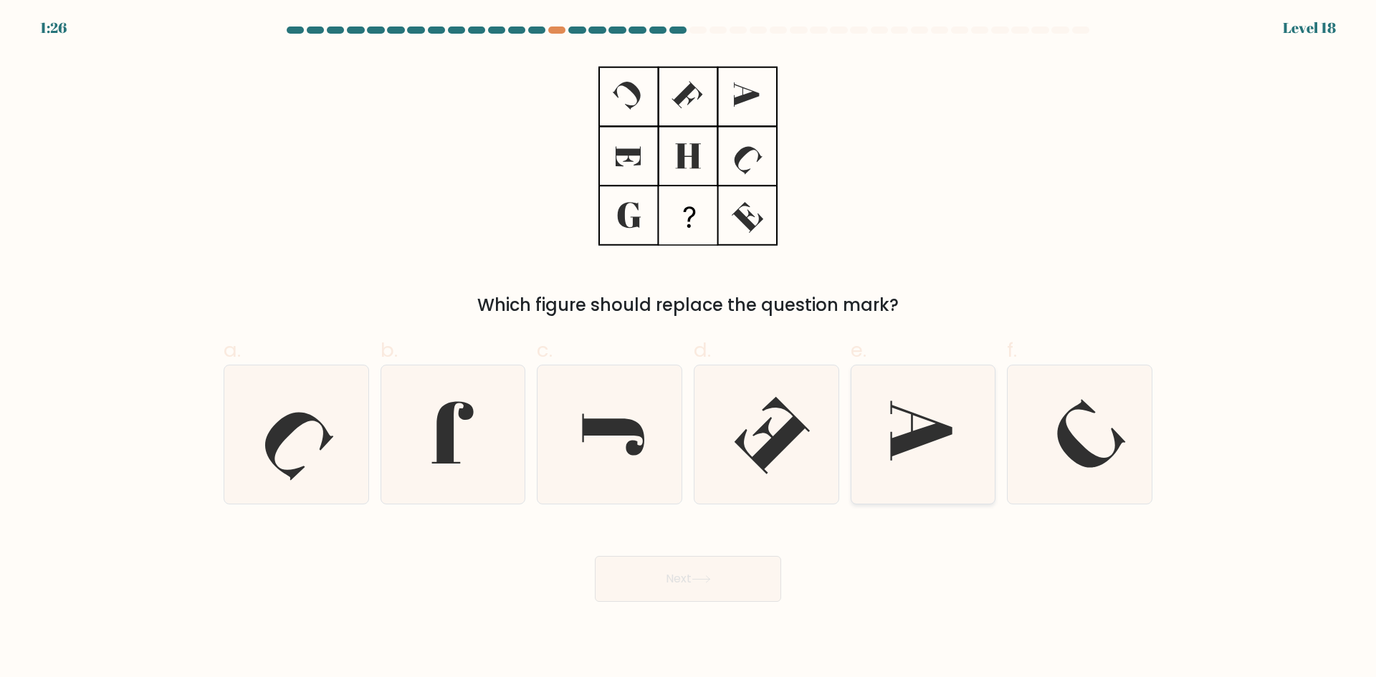
click at [946, 464] on icon at bounding box center [923, 434] width 138 height 138
click at [689, 348] on input "e." at bounding box center [688, 343] width 1 height 9
radio input "true"
click at [716, 586] on button "Next" at bounding box center [688, 579] width 186 height 46
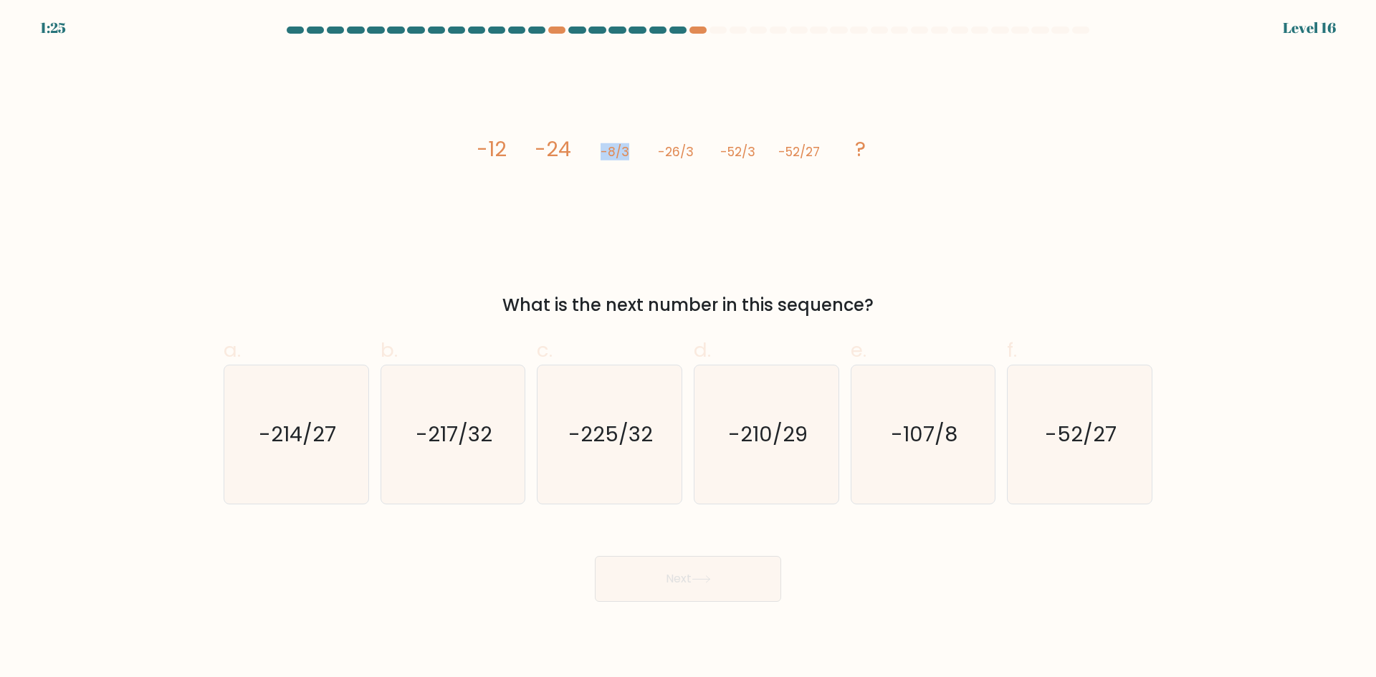
drag, startPoint x: 628, startPoint y: 153, endPoint x: 586, endPoint y: 153, distance: 41.6
click at [586, 153] on icon "image/svg+xml -12 -24 -8/3 -26/3 -52/3 -52/27 ?" at bounding box center [688, 156] width 430 height 204
click at [588, 155] on icon "image/svg+xml -12 -24 -8/3 -26/3 -52/3 -52/27 ?" at bounding box center [688, 156] width 430 height 204
drag, startPoint x: 629, startPoint y: 160, endPoint x: 577, endPoint y: 158, distance: 51.6
click at [577, 158] on icon "image/svg+xml -12 -24 -8/3 -26/3 -52/3 -52/27 ?" at bounding box center [688, 156] width 430 height 204
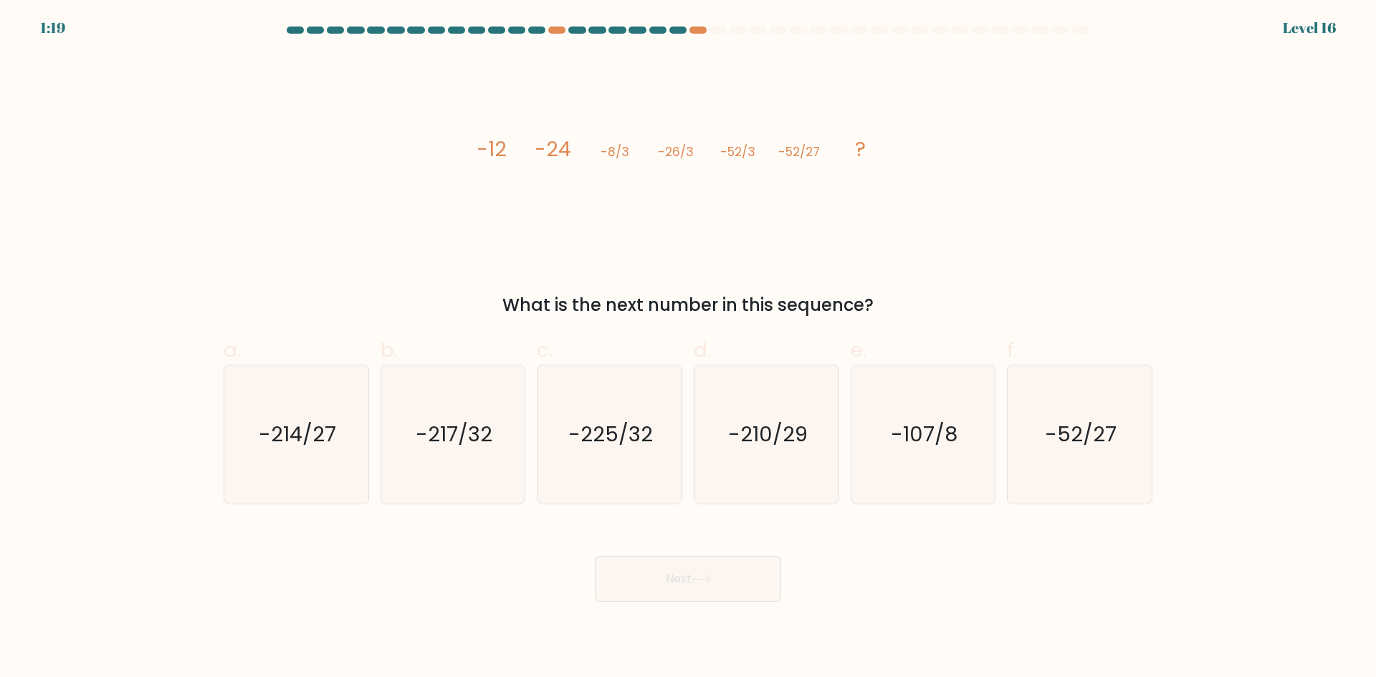
click at [559, 157] on tspan "-24" at bounding box center [553, 149] width 37 height 29
drag, startPoint x: 527, startPoint y: 150, endPoint x: 587, endPoint y: 152, distance: 60.2
click at [587, 152] on icon "image/svg+xml -12 -24 -8/3 -26/3 -52/3 -52/27 ?" at bounding box center [688, 156] width 430 height 204
click at [587, 153] on icon "image/svg+xml -12 -24 -8/3 -26/3 -52/3 -52/27 ?" at bounding box center [688, 156] width 430 height 204
click at [297, 431] on text "-214/27" at bounding box center [297, 434] width 77 height 29
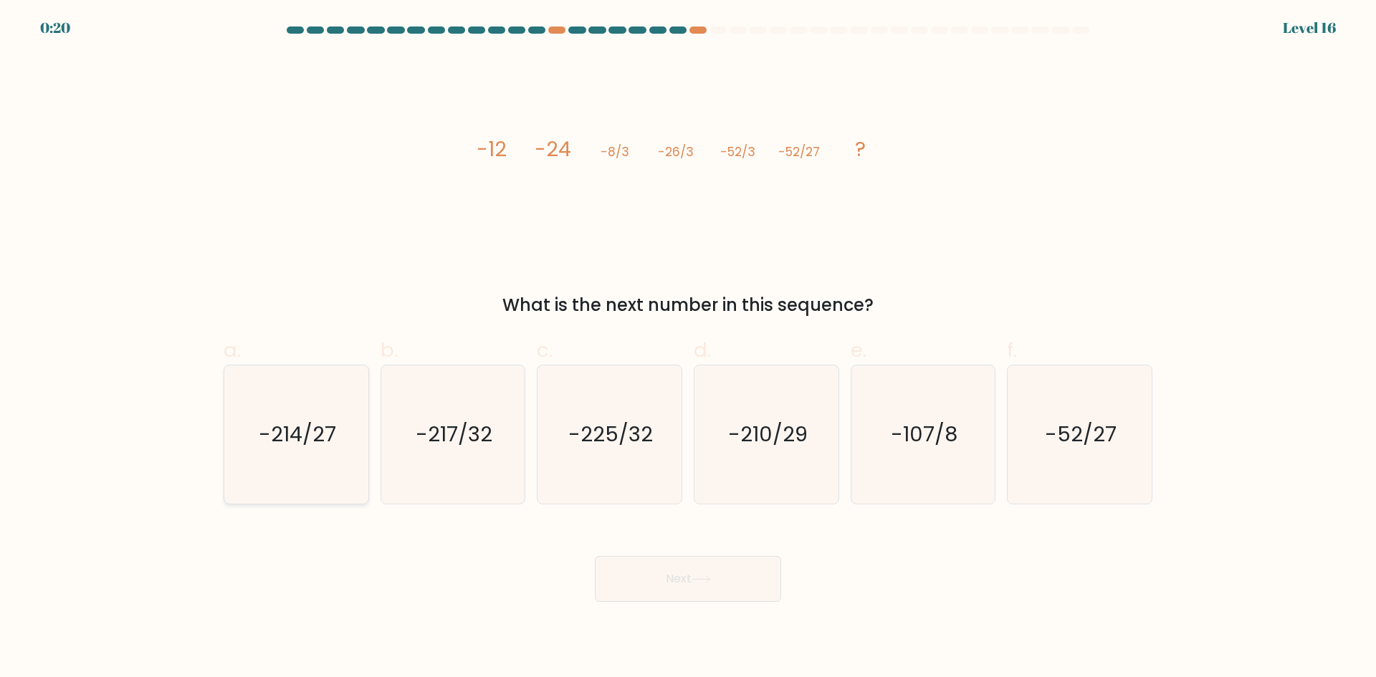
click at [688, 348] on input "a. -214/27" at bounding box center [688, 343] width 1 height 9
radio input "true"
click at [712, 573] on button "Next" at bounding box center [688, 579] width 186 height 46
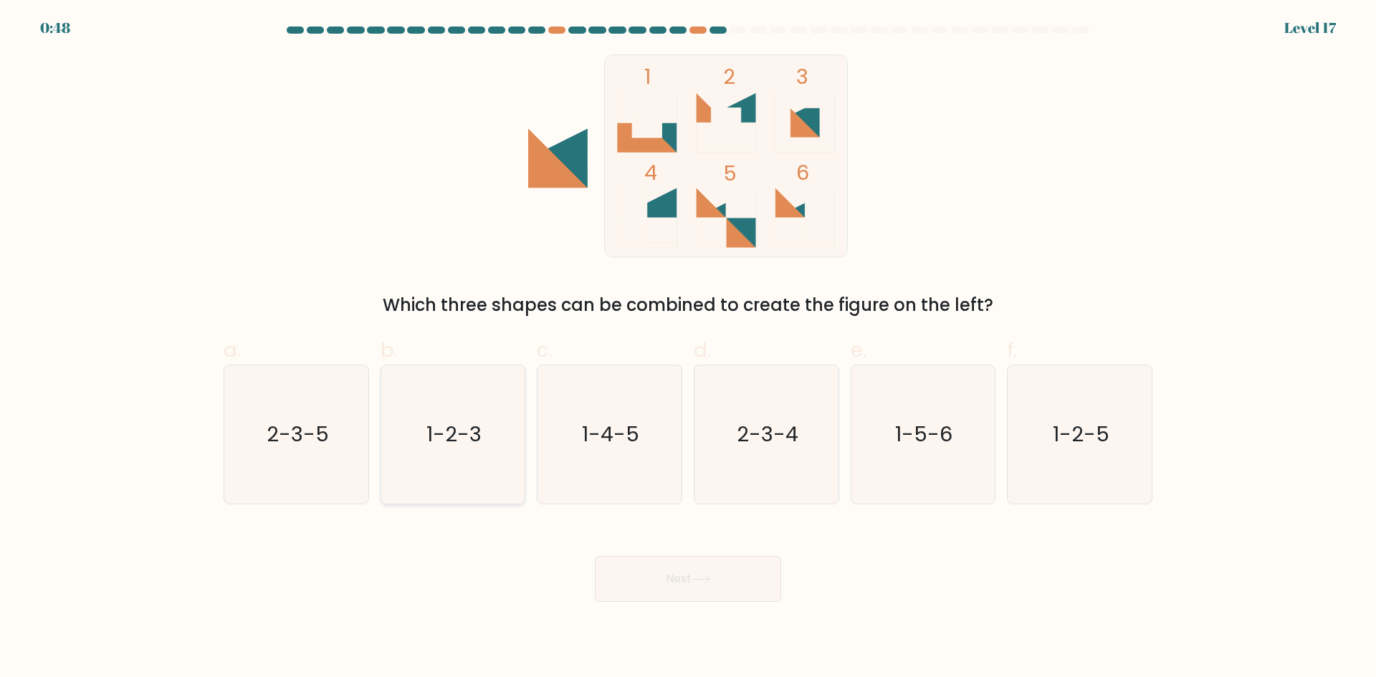
click at [474, 458] on icon "1-2-3" at bounding box center [452, 434] width 138 height 138
click at [688, 348] on input "b. 1-2-3" at bounding box center [688, 343] width 1 height 9
radio input "true"
click at [717, 576] on button "Next" at bounding box center [688, 579] width 186 height 46
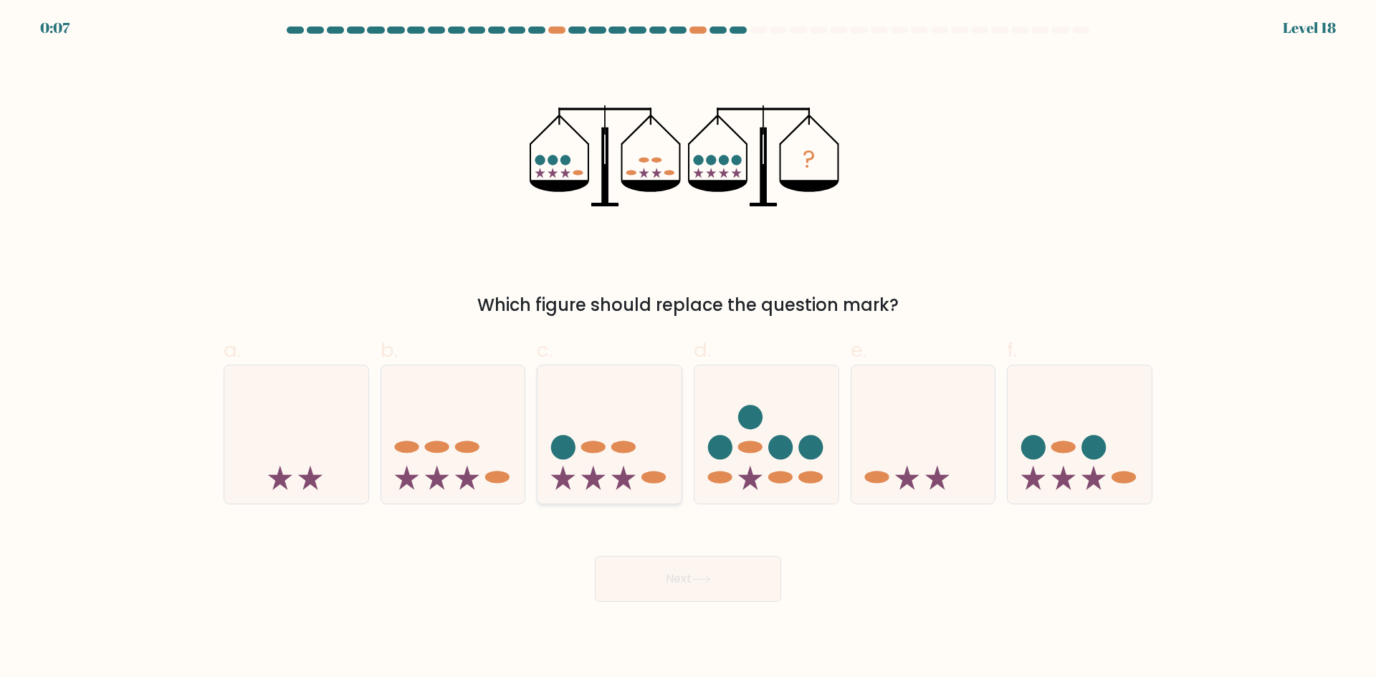
click at [663, 491] on icon at bounding box center [609, 434] width 144 height 119
click at [688, 348] on input "c." at bounding box center [688, 343] width 1 height 9
radio input "true"
click at [693, 578] on button "Next" at bounding box center [688, 579] width 186 height 46
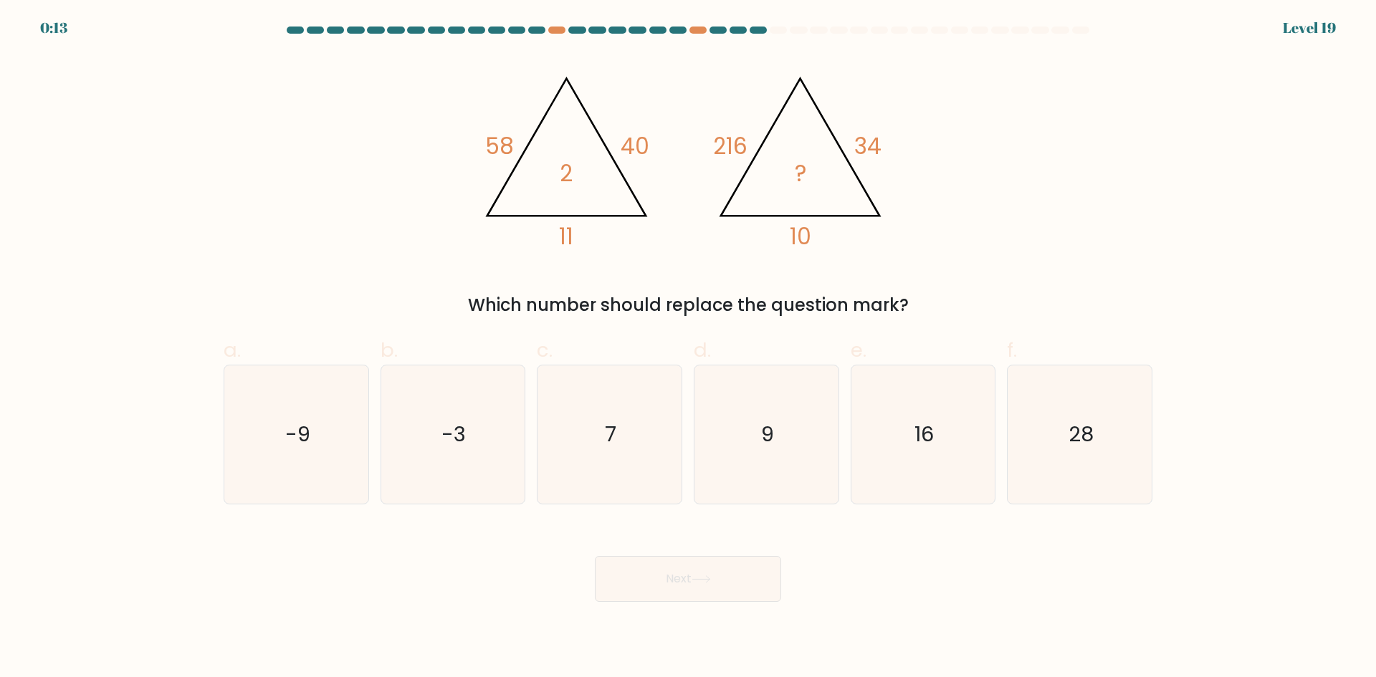
click at [801, 505] on form at bounding box center [688, 314] width 1376 height 575
click at [787, 484] on icon "9" at bounding box center [766, 434] width 138 height 138
click at [689, 348] on input "d. 9" at bounding box center [688, 343] width 1 height 9
radio input "true"
click at [724, 588] on button "Next" at bounding box center [688, 579] width 186 height 46
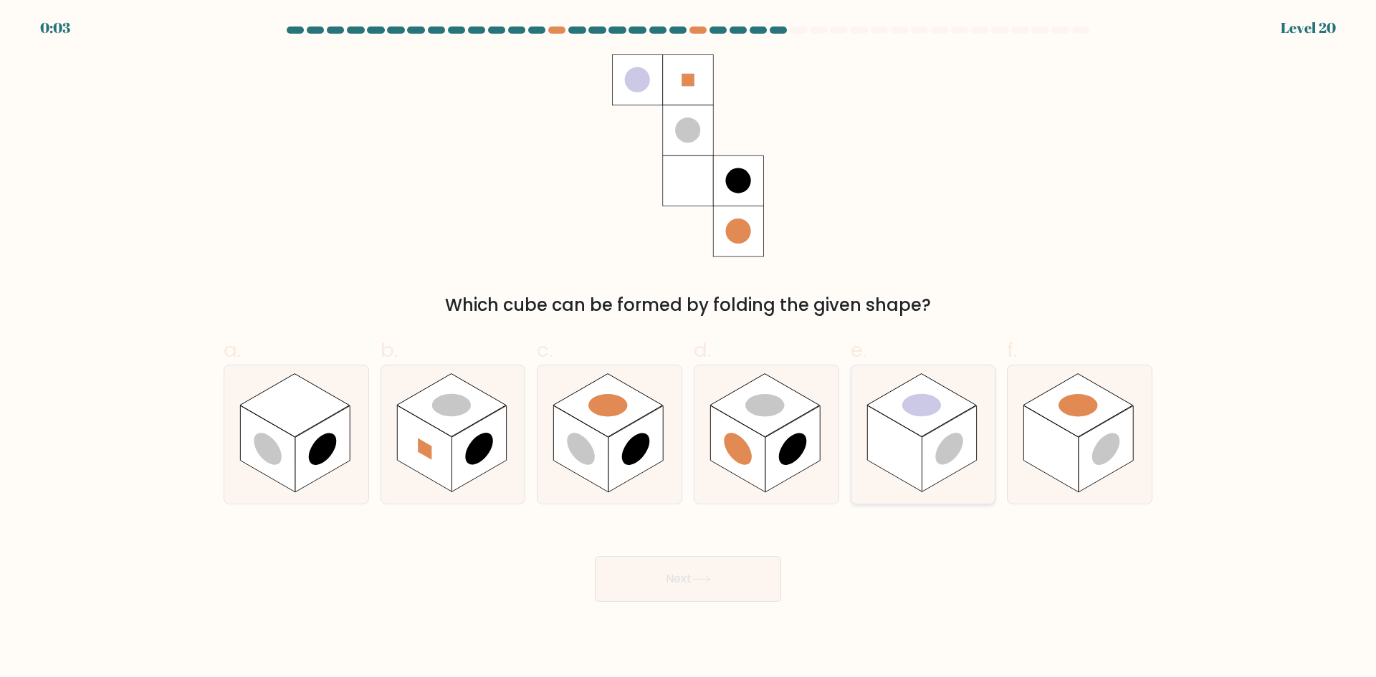
click at [973, 473] on icon at bounding box center [923, 434] width 144 height 138
click at [689, 348] on input "e." at bounding box center [688, 343] width 1 height 9
radio input "true"
click at [694, 576] on button "Next" at bounding box center [688, 579] width 186 height 46
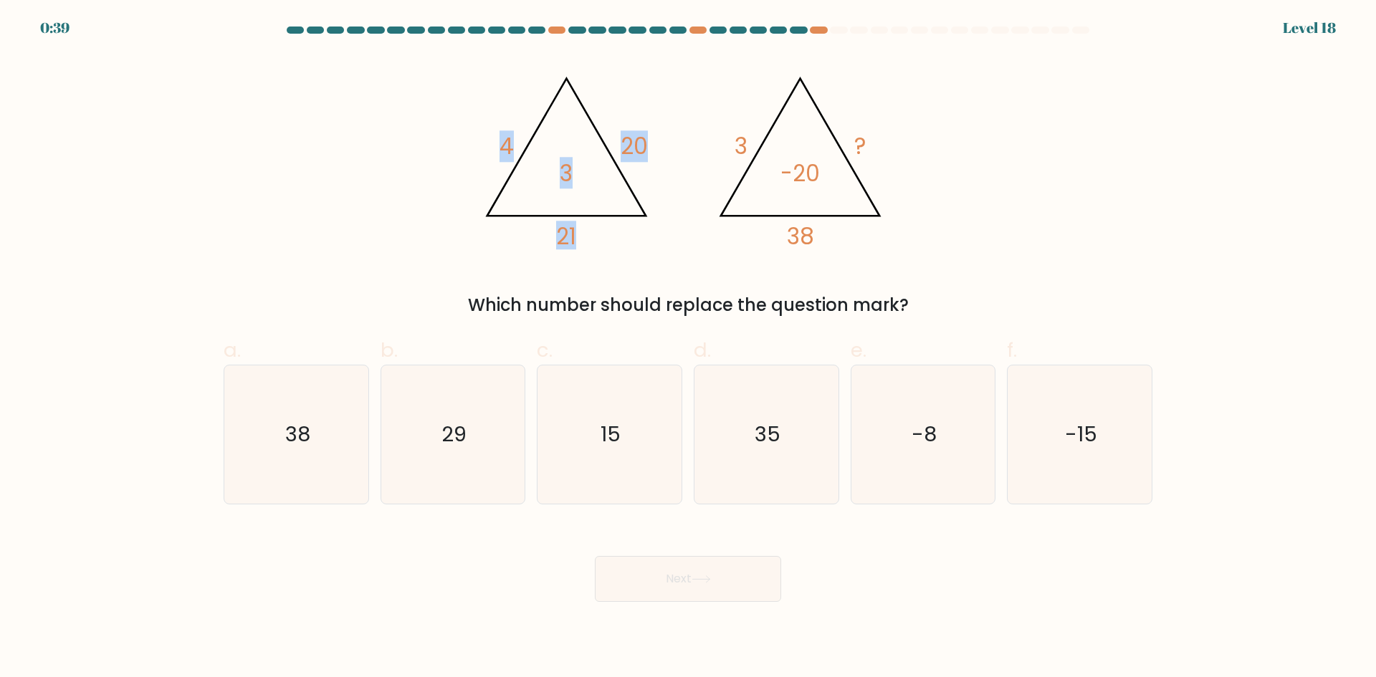
drag, startPoint x: 483, startPoint y: 133, endPoint x: 570, endPoint y: 183, distance: 100.4
click at [570, 183] on icon "@import url('[URL][DOMAIN_NAME]); 4 20 21 3 @import url('[URL][DOMAIN_NAME]); 3…" at bounding box center [688, 156] width 430 height 204
click at [570, 183] on tspan "3" at bounding box center [566, 174] width 13 height 32
click at [864, 32] on div at bounding box center [858, 30] width 17 height 7
